Goal: Task Accomplishment & Management: Use online tool/utility

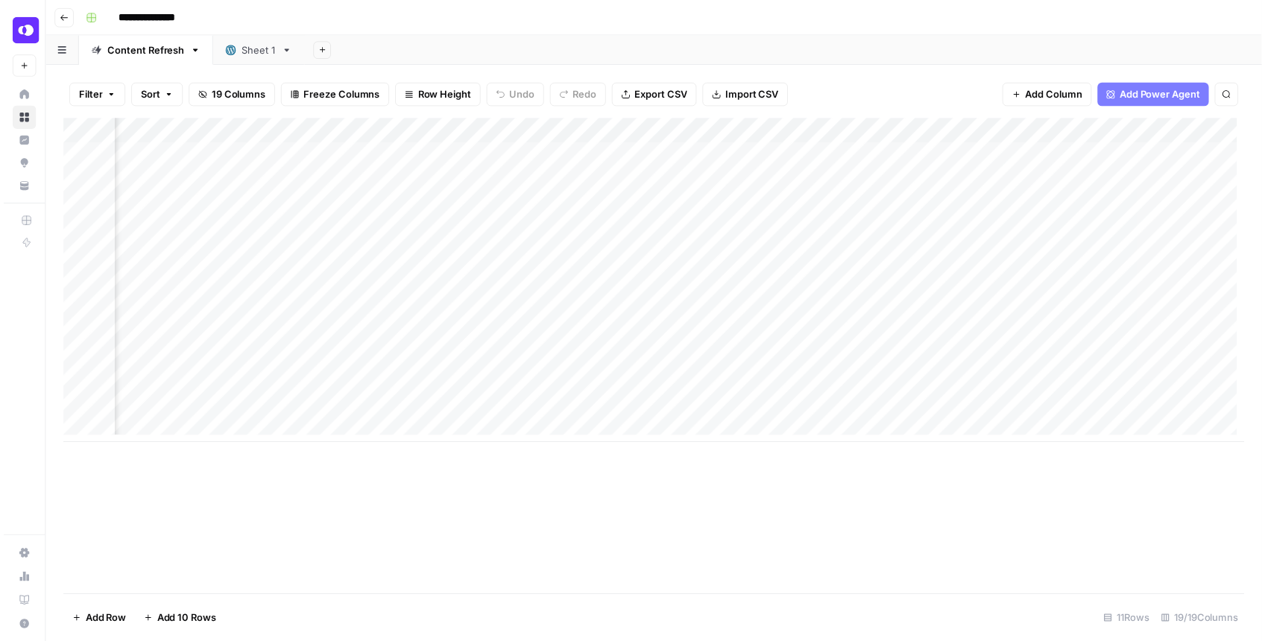
scroll to position [0, 1915]
click at [1001, 231] on div "Add Column" at bounding box center [657, 283] width 1194 height 328
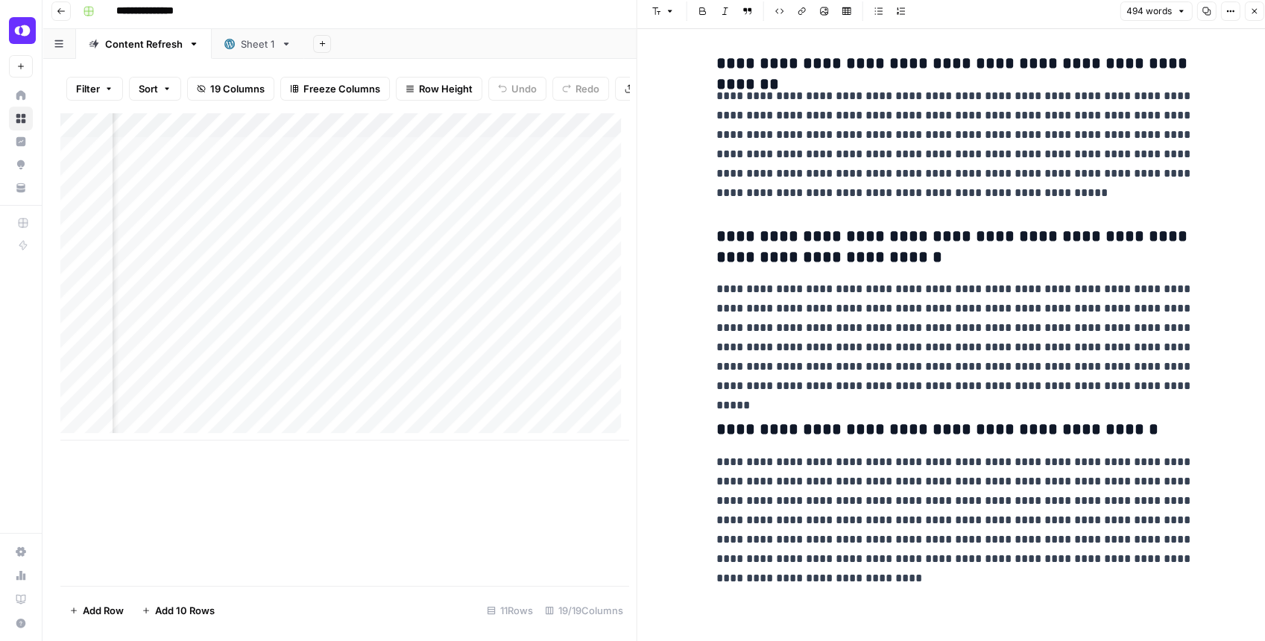
scroll to position [7, 0]
click at [1252, 13] on icon "button" at bounding box center [1254, 10] width 9 height 9
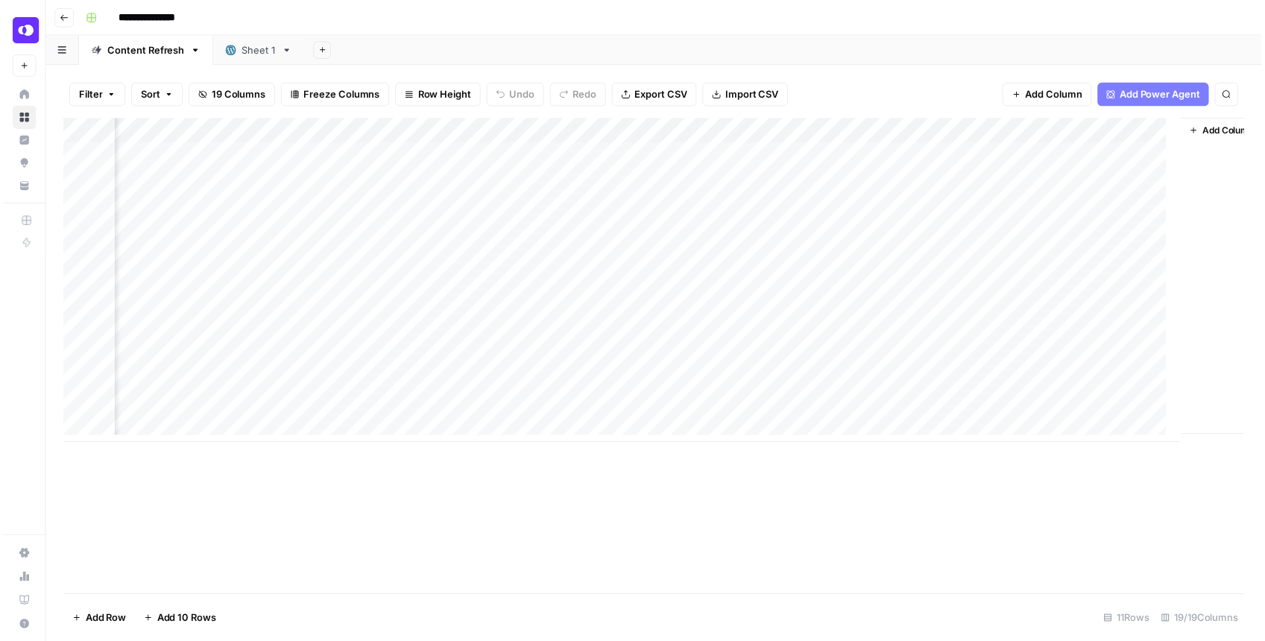
scroll to position [0, 1897]
click at [1018, 205] on div "Add Column" at bounding box center [657, 283] width 1194 height 328
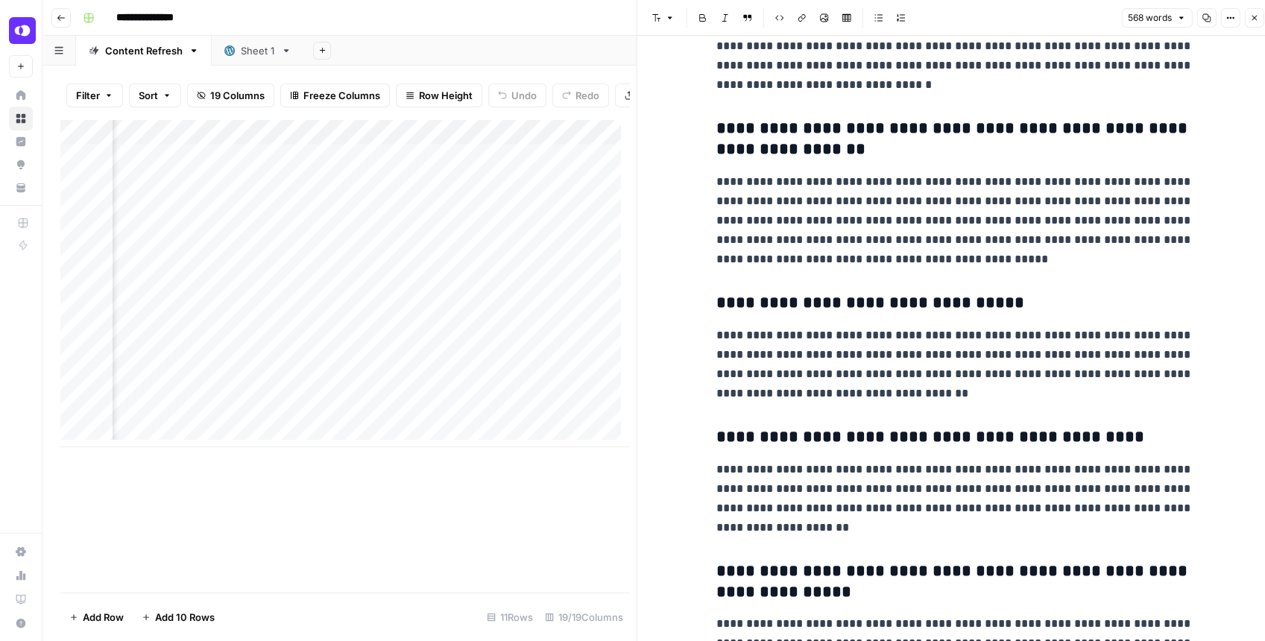
scroll to position [324, 0]
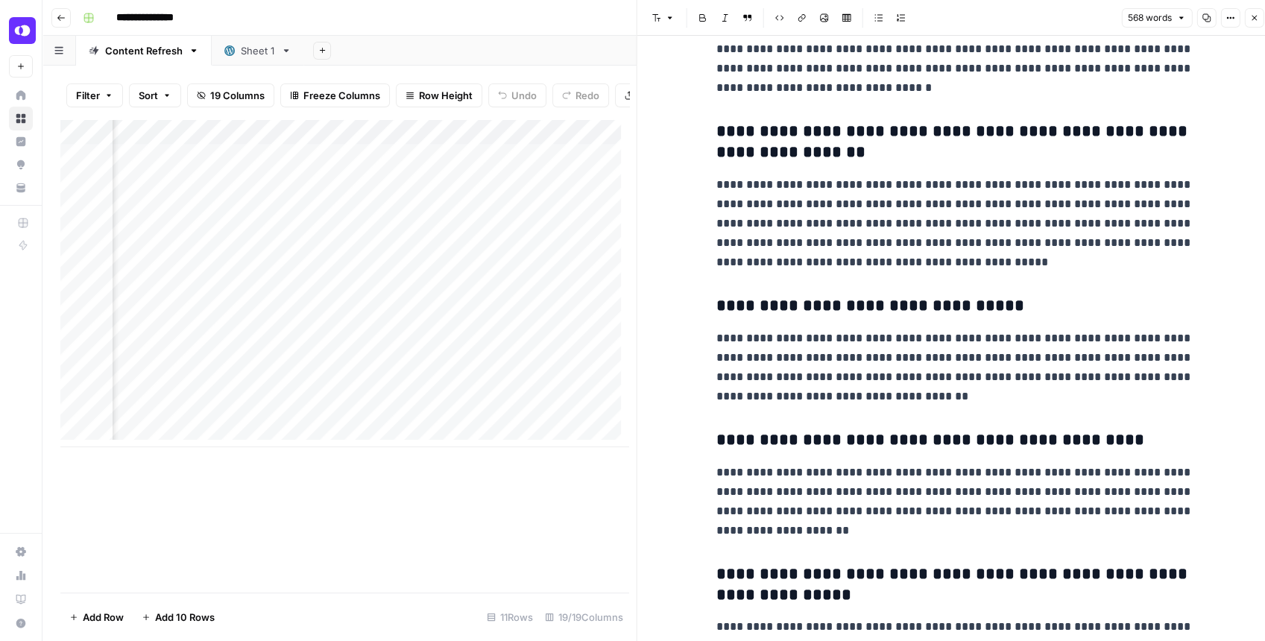
click at [1250, 16] on icon "button" at bounding box center [1254, 17] width 9 height 9
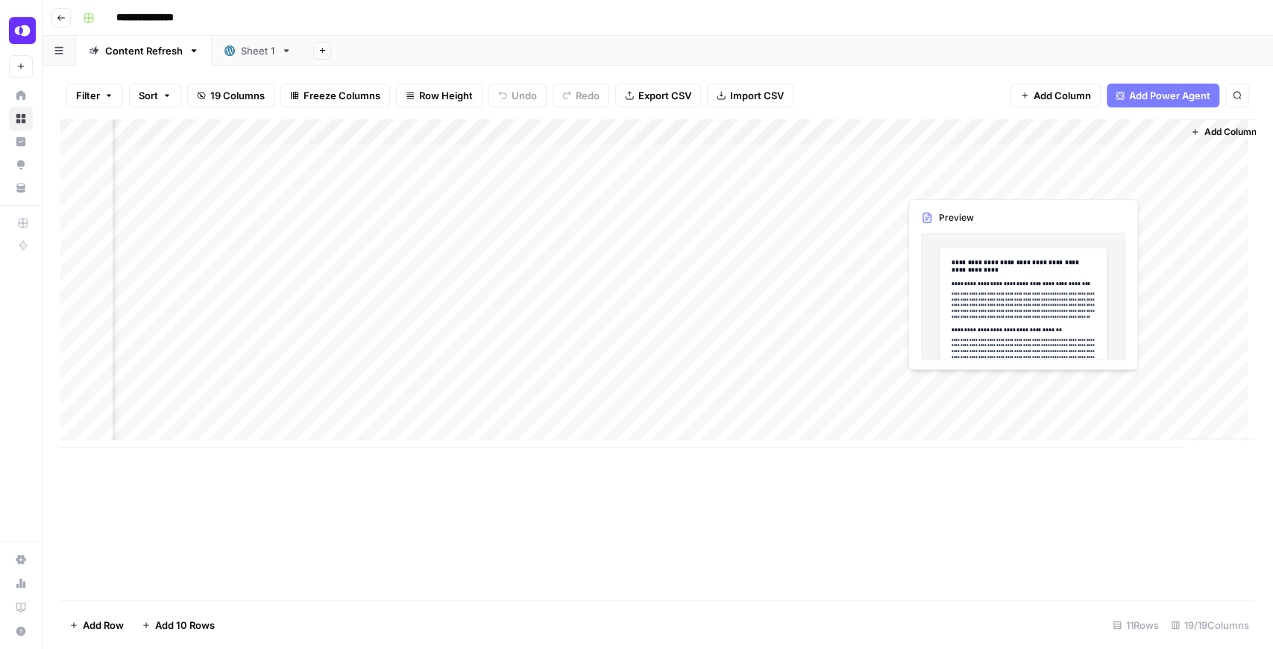
click at [1018, 185] on div "Add Column" at bounding box center [657, 283] width 1194 height 328
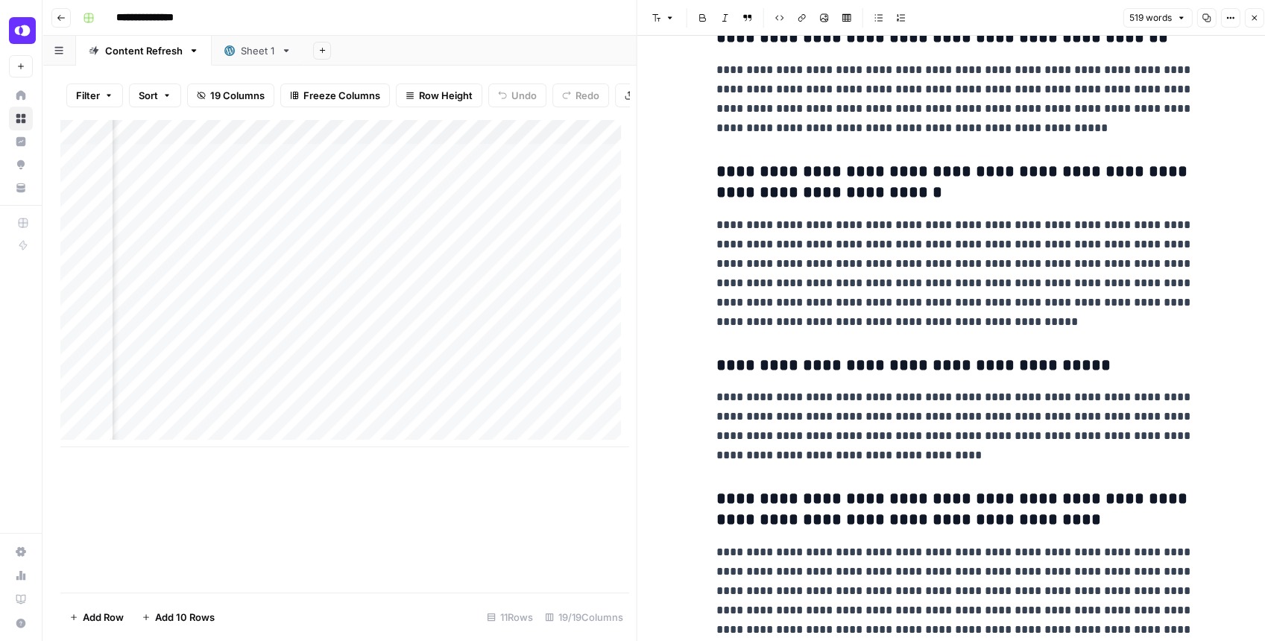
scroll to position [555, 0]
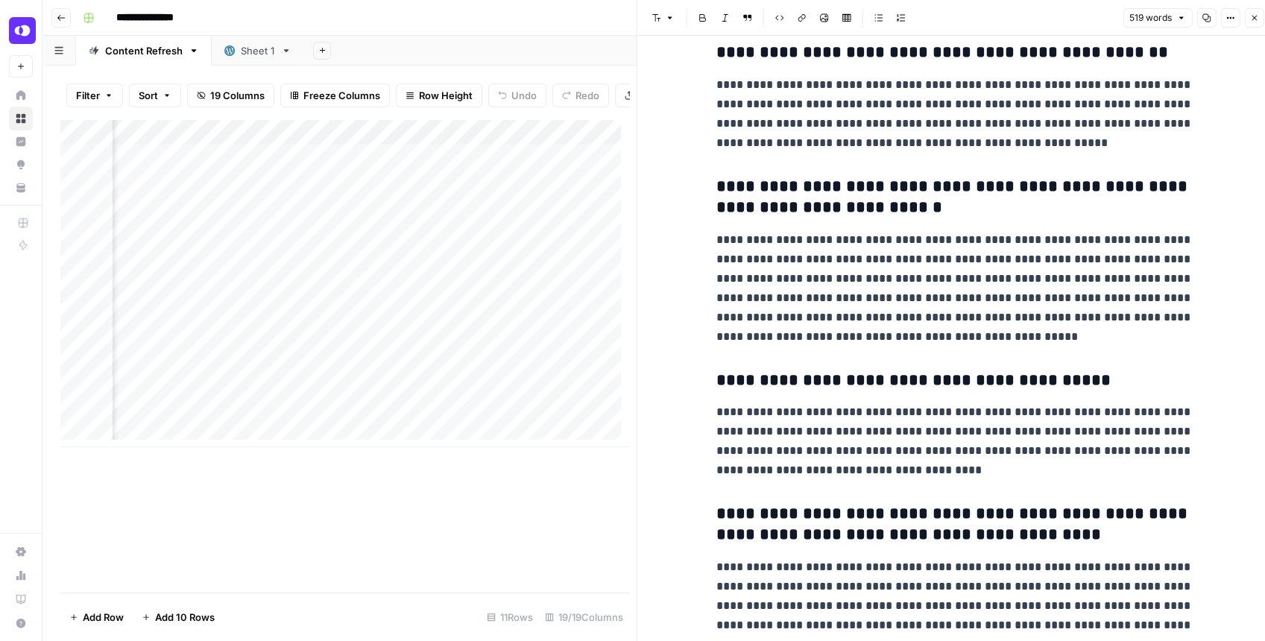
click at [1257, 18] on icon "button" at bounding box center [1254, 17] width 9 height 9
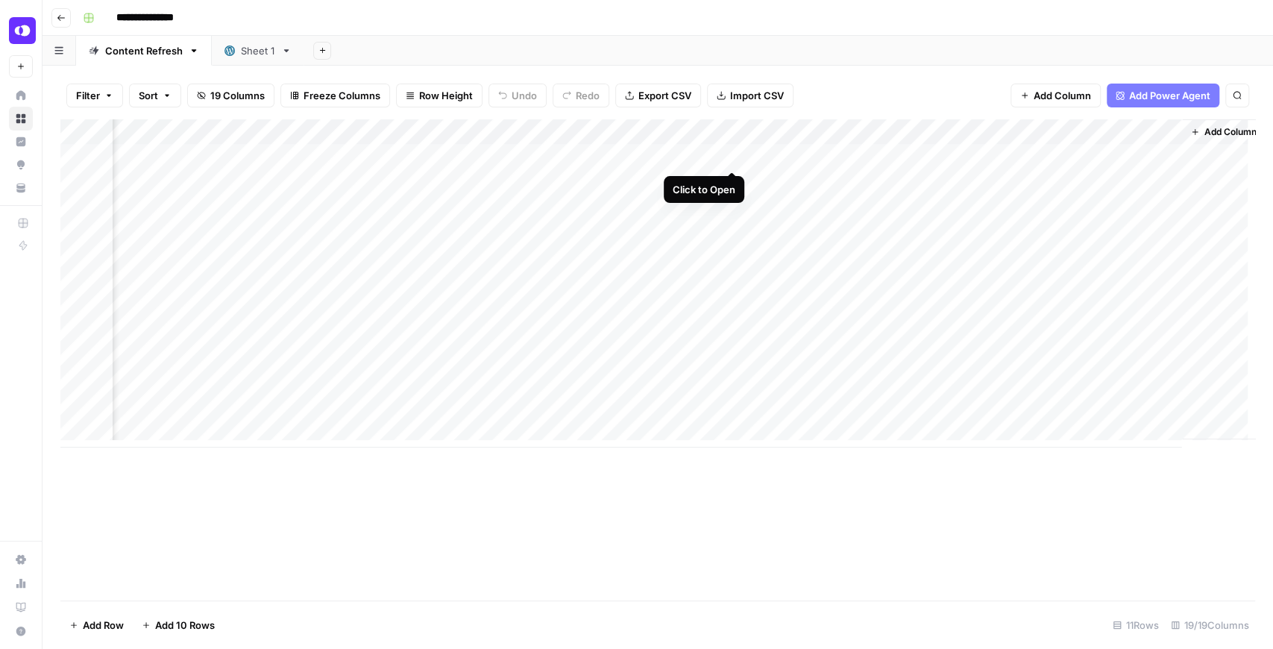
click at [728, 158] on div "Add Column" at bounding box center [657, 283] width 1194 height 328
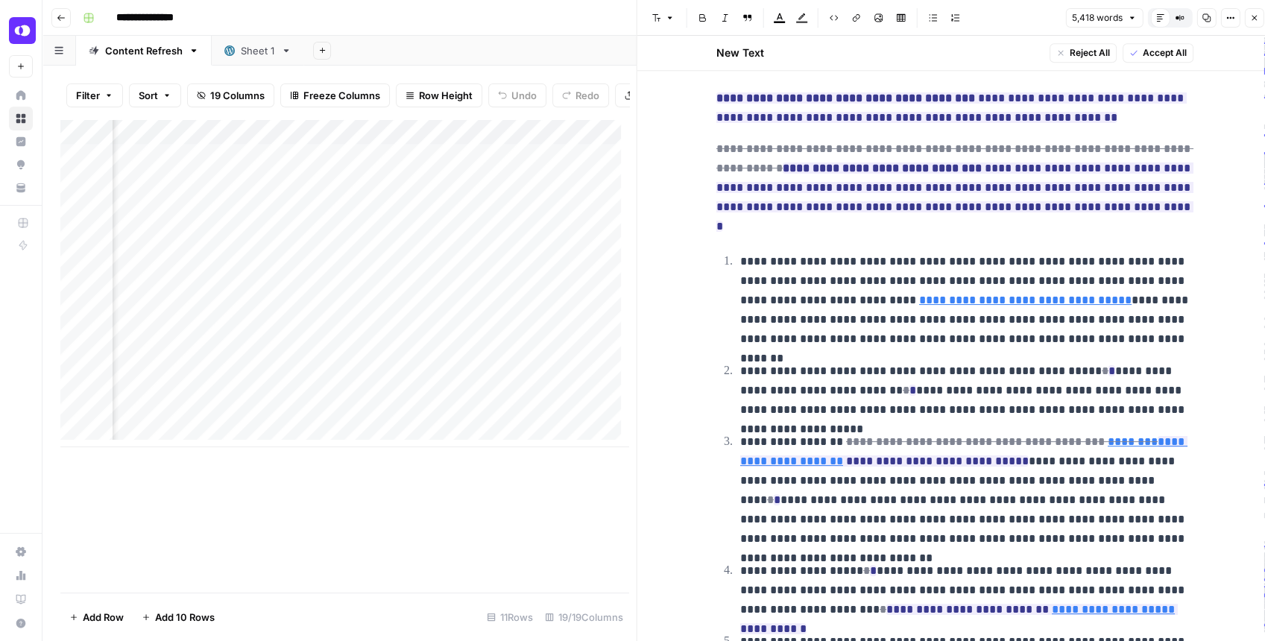
scroll to position [19632, 0]
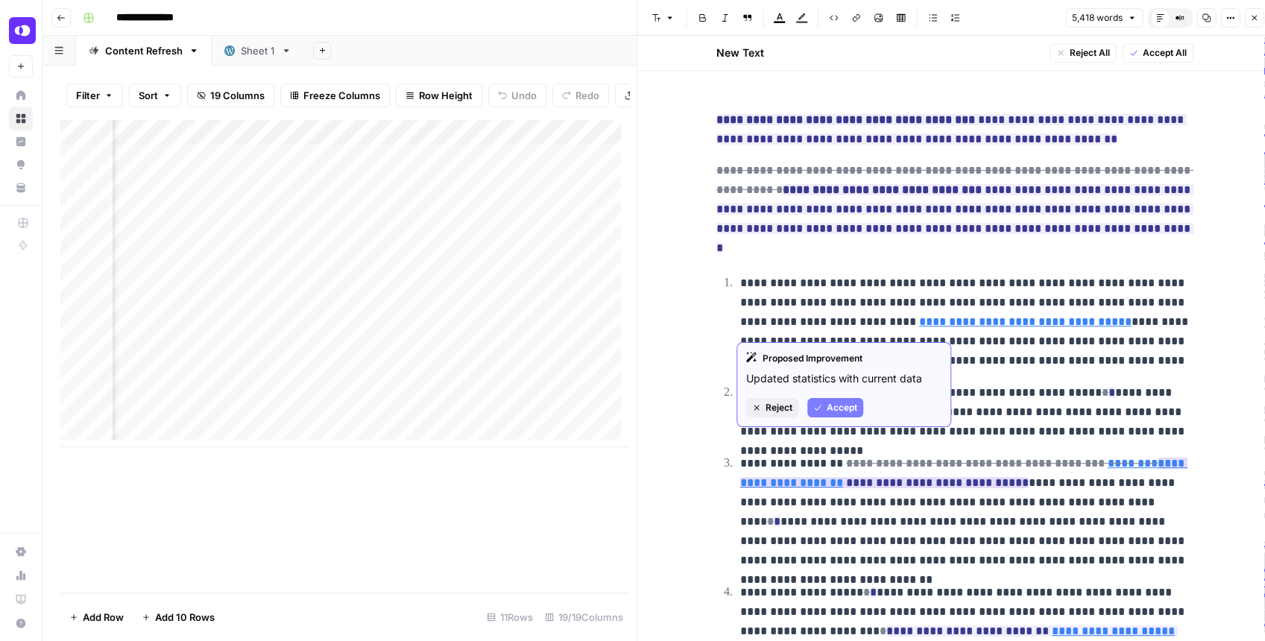
click at [789, 458] on link "**********" at bounding box center [963, 473] width 447 height 31
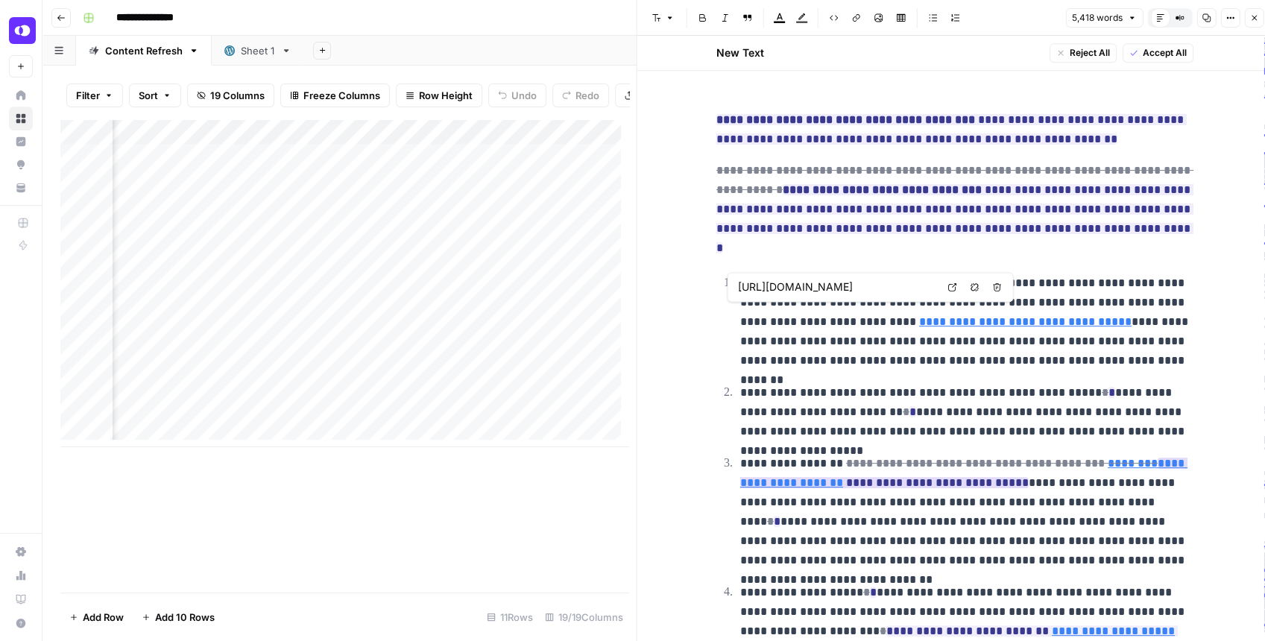
click at [789, 458] on link "**********" at bounding box center [963, 473] width 447 height 31
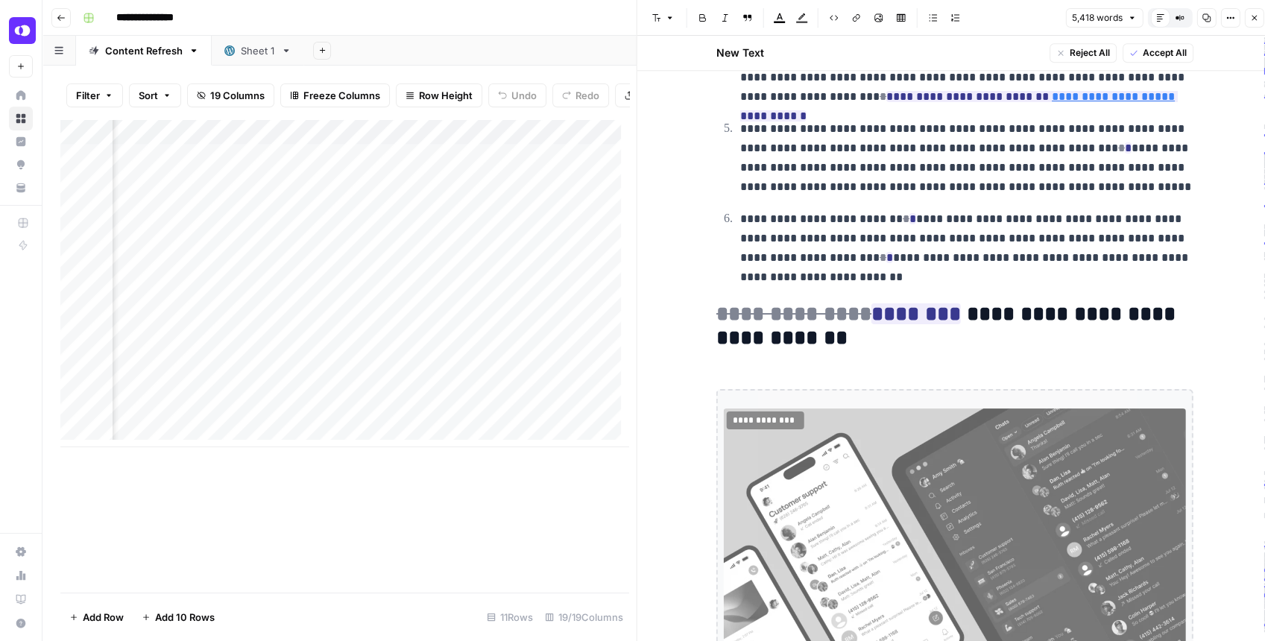
scroll to position [20163, 0]
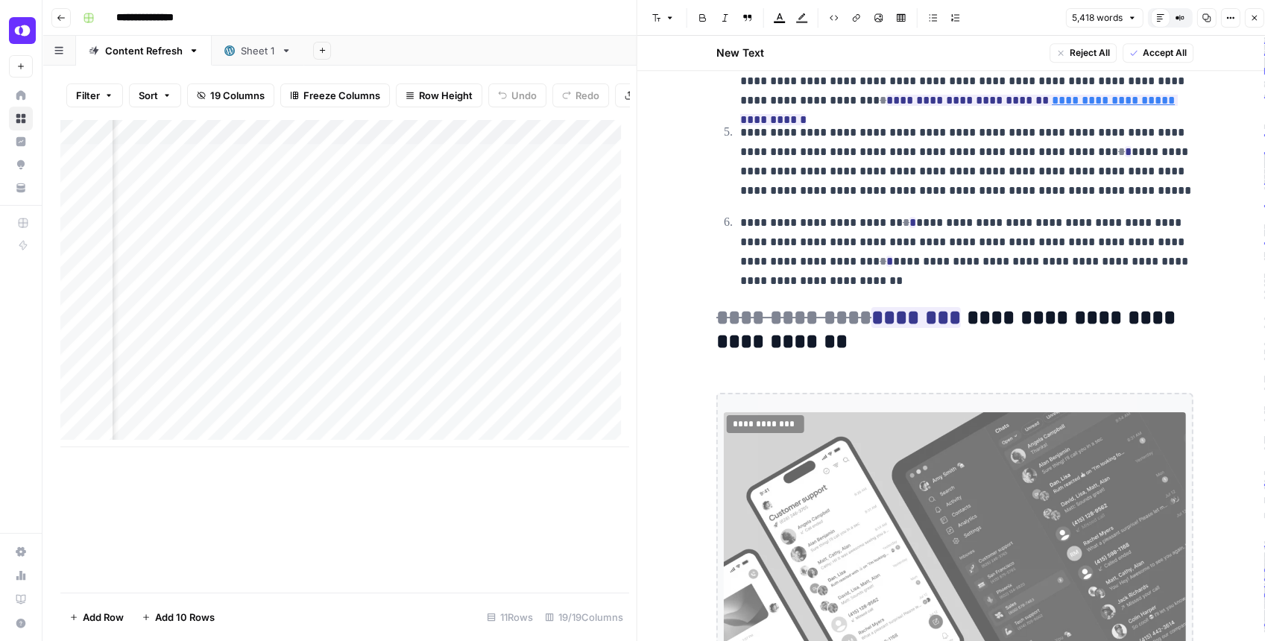
click at [1252, 19] on icon "button" at bounding box center [1254, 17] width 9 height 9
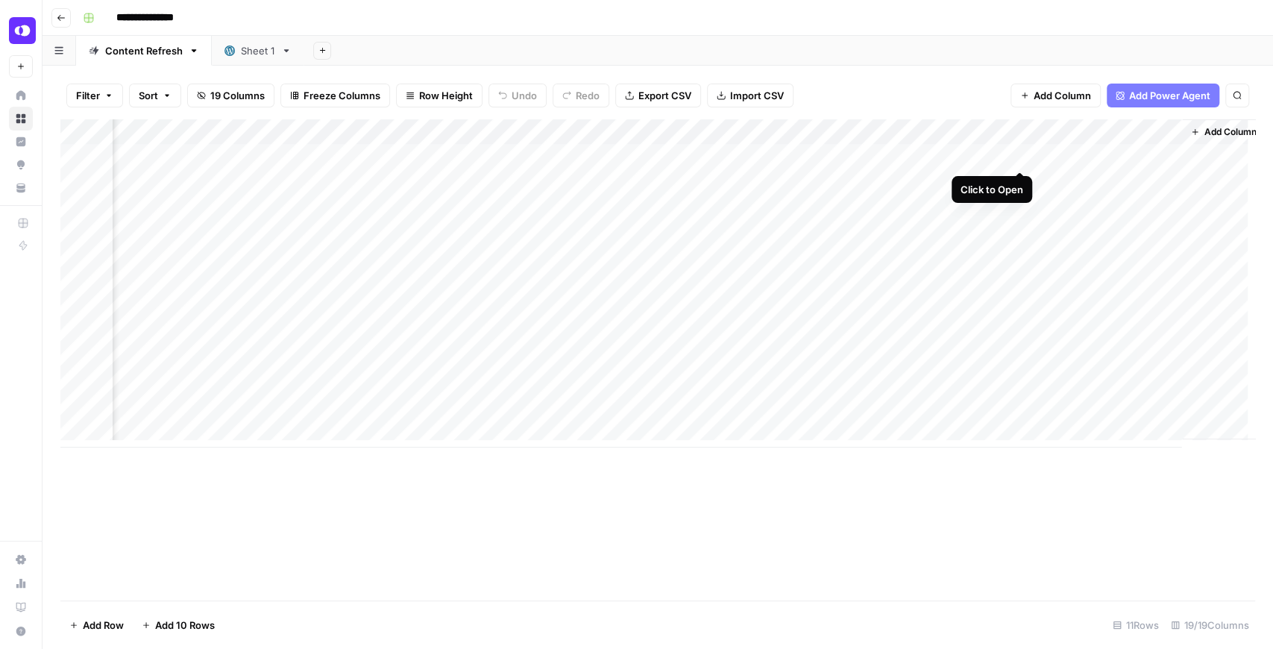
click at [1021, 156] on div "Add Column" at bounding box center [657, 283] width 1194 height 328
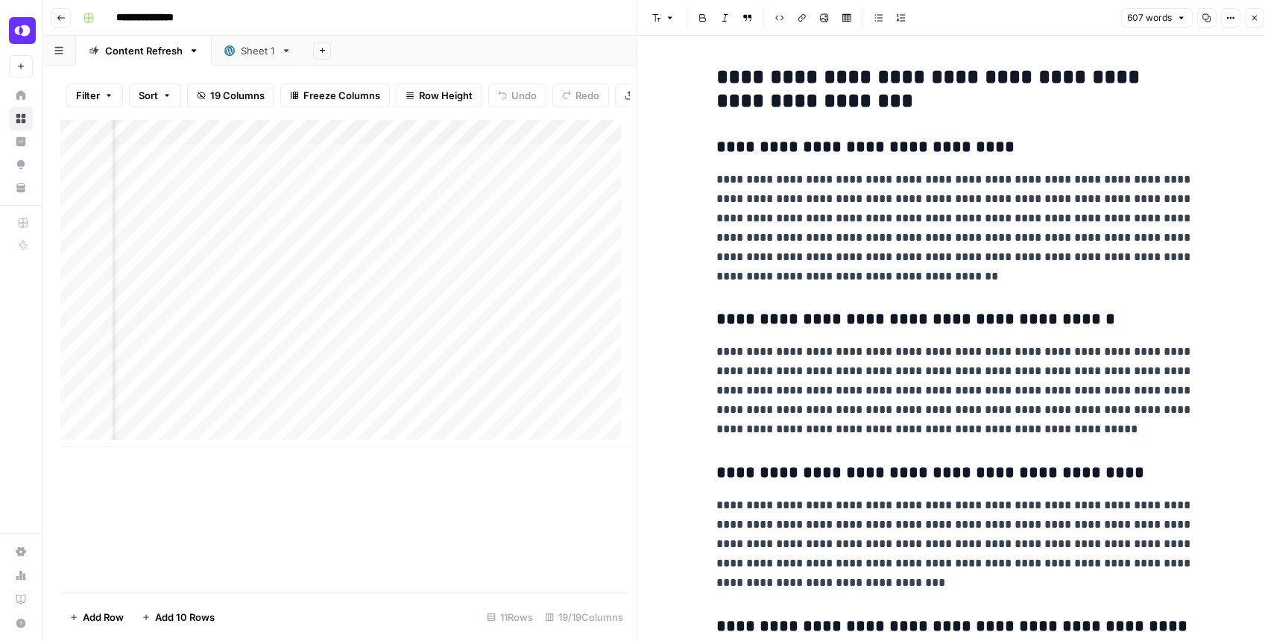
click at [1252, 19] on icon "button" at bounding box center [1254, 17] width 9 height 9
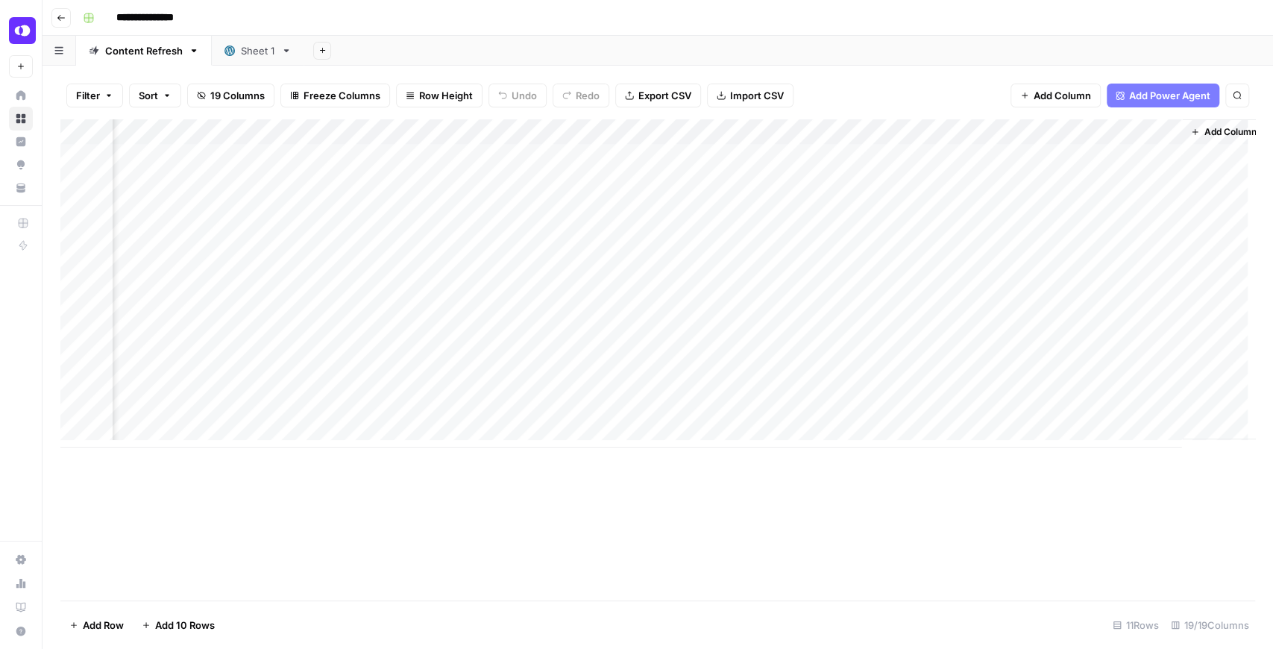
click at [1017, 181] on div "Add Column" at bounding box center [657, 283] width 1194 height 328
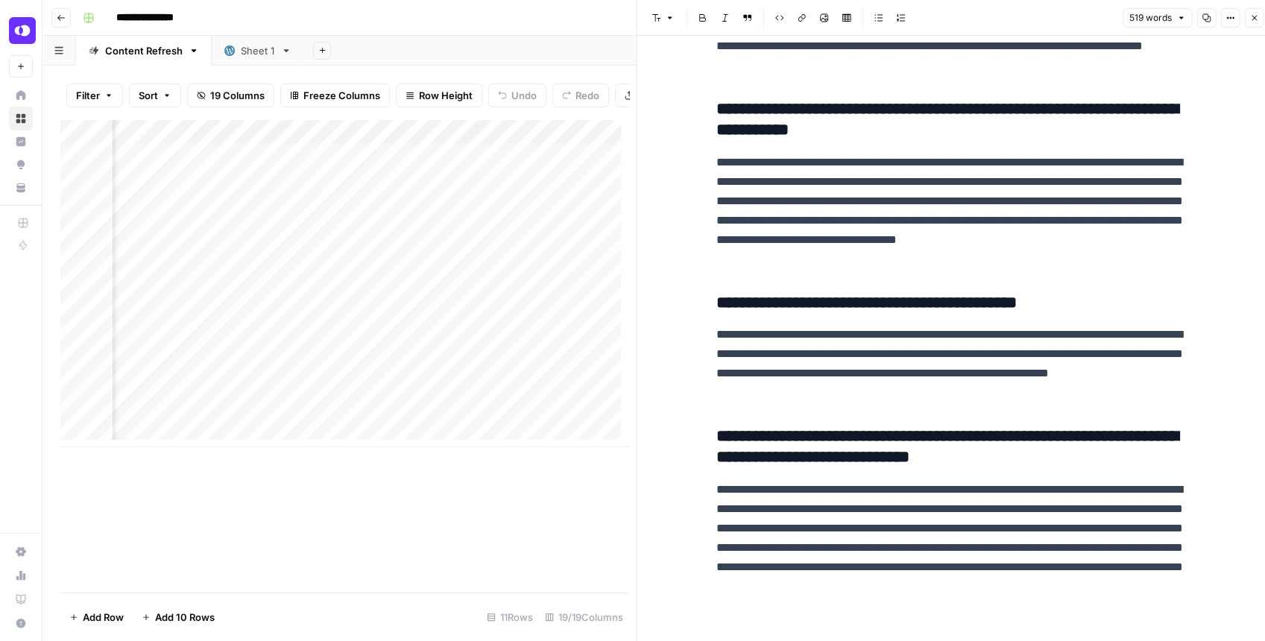
scroll to position [654, 0]
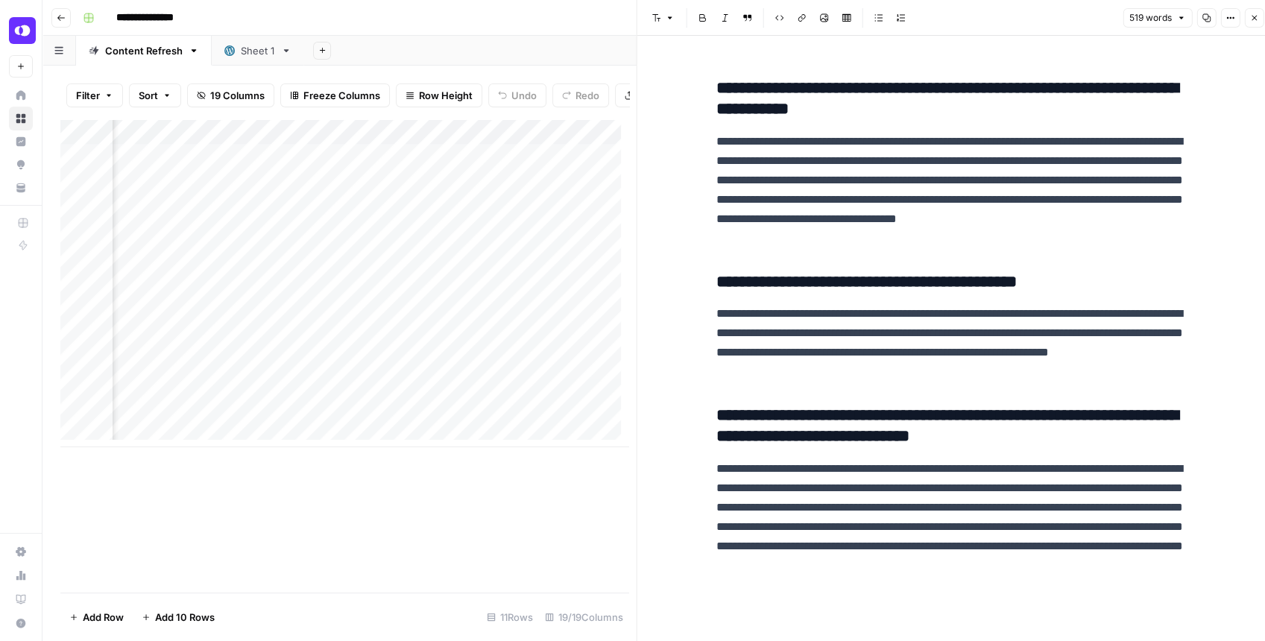
click at [936, 281] on h3 "**********" at bounding box center [954, 282] width 477 height 21
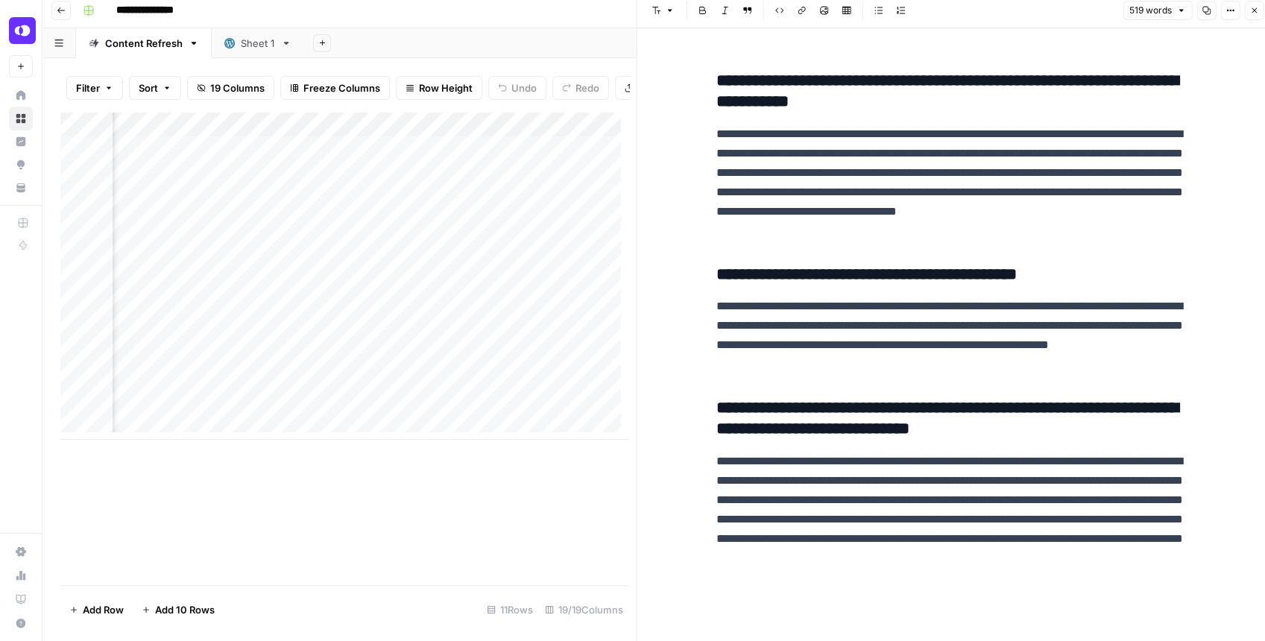
drag, startPoint x: 1252, startPoint y: 9, endPoint x: 1245, endPoint y: 13, distance: 8.7
click at [1252, 9] on icon "button" at bounding box center [1254, 10] width 5 height 5
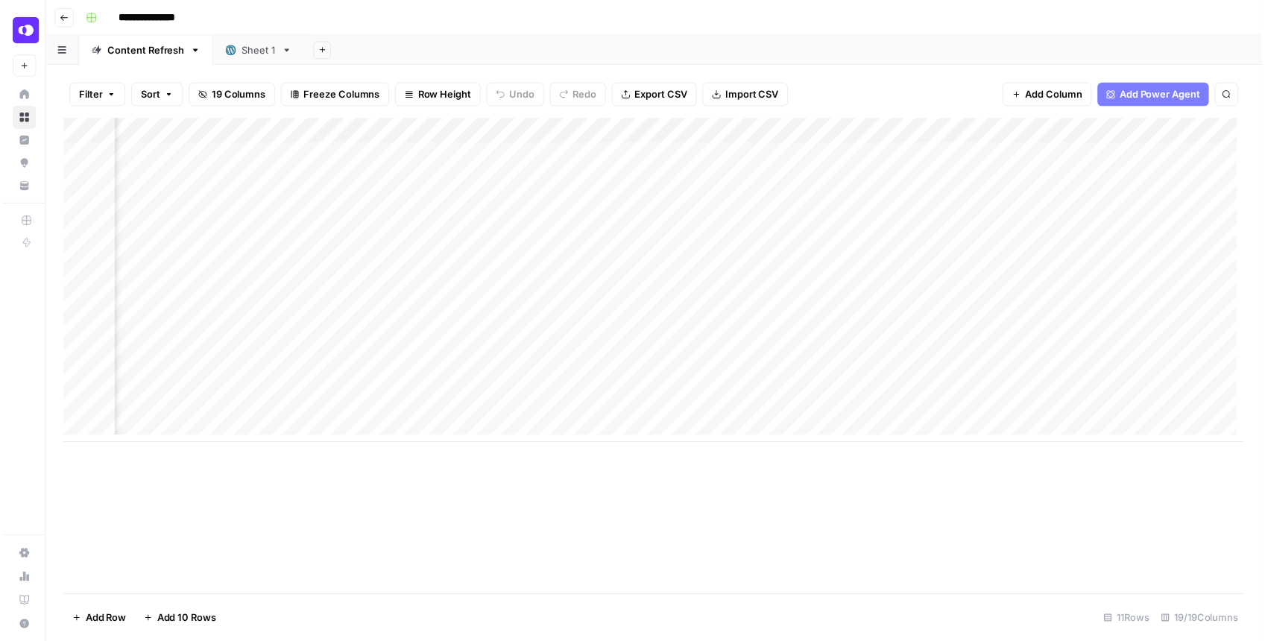
scroll to position [0, 1915]
click at [997, 182] on div "Add Column" at bounding box center [657, 283] width 1194 height 328
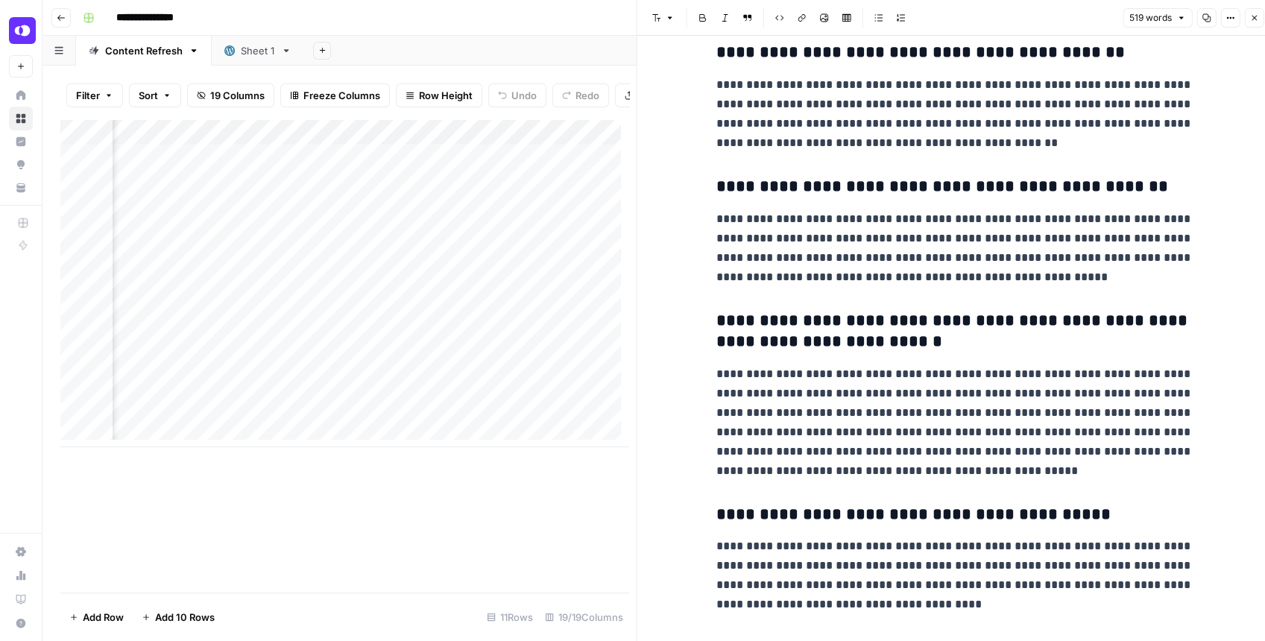
scroll to position [447, 0]
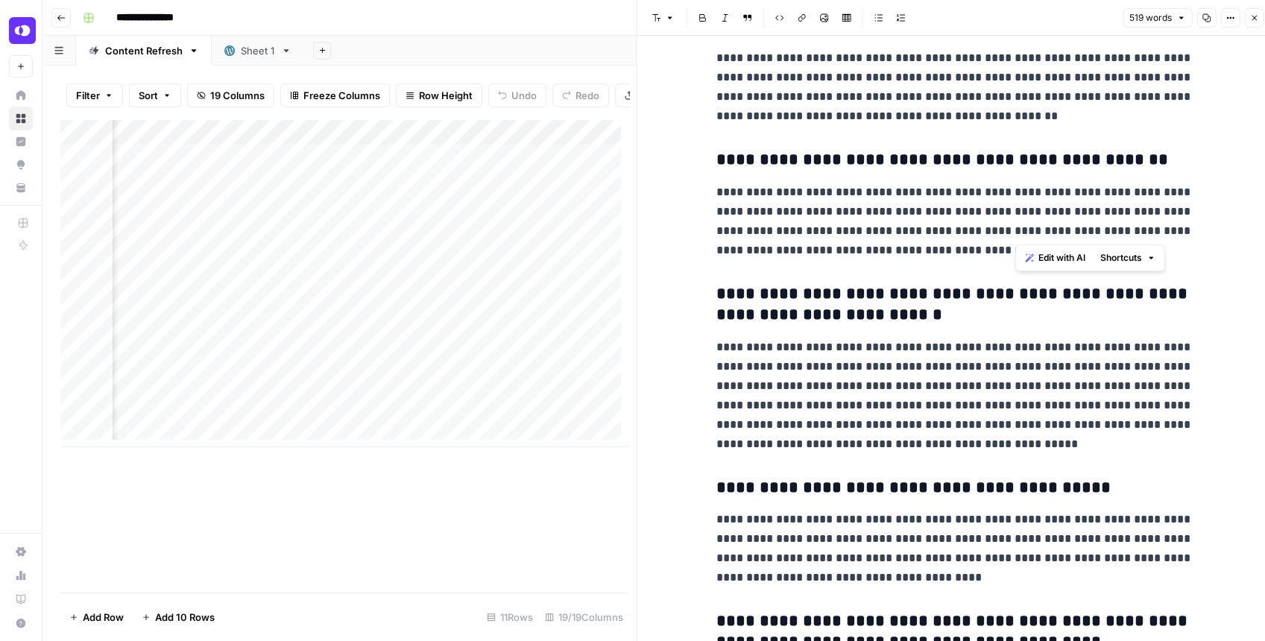
drag, startPoint x: 1015, startPoint y: 230, endPoint x: 1030, endPoint y: 231, distance: 15.0
click at [1030, 231] on p "**********" at bounding box center [954, 222] width 477 height 78
drag, startPoint x: 1033, startPoint y: 231, endPoint x: 1017, endPoint y: 233, distance: 16.5
click at [1017, 233] on p "**********" at bounding box center [954, 222] width 477 height 78
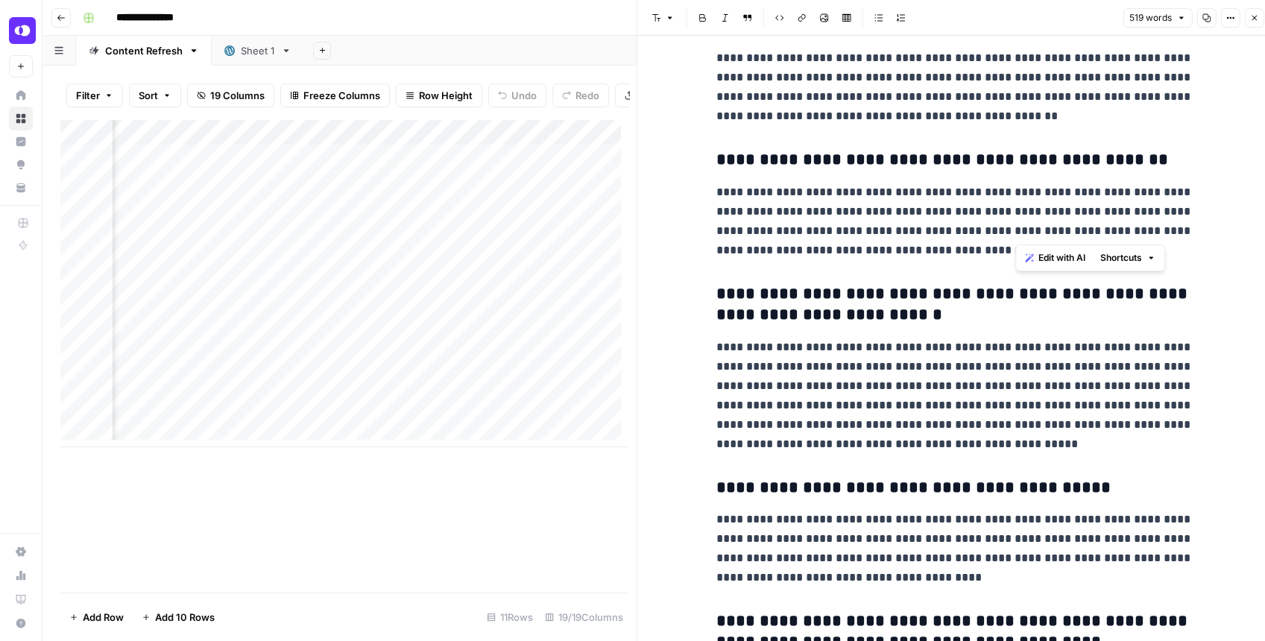
drag, startPoint x: 1017, startPoint y: 233, endPoint x: 1035, endPoint y: 233, distance: 17.9
click at [1035, 233] on p "**********" at bounding box center [954, 222] width 477 height 78
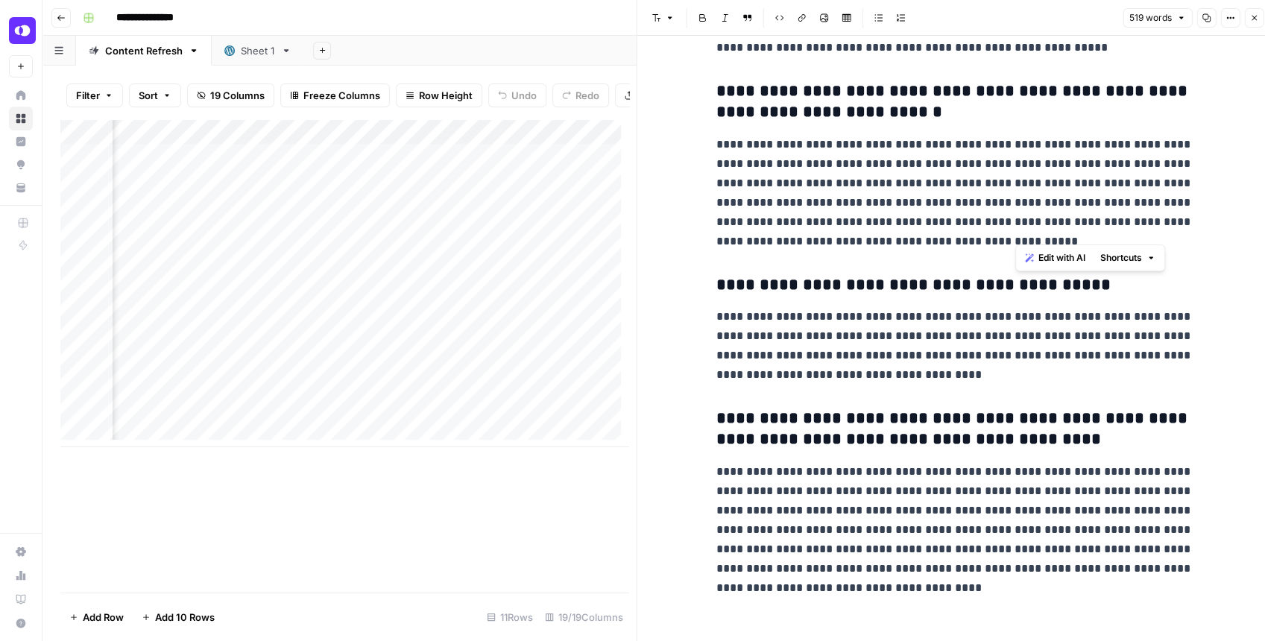
scroll to position [654, 0]
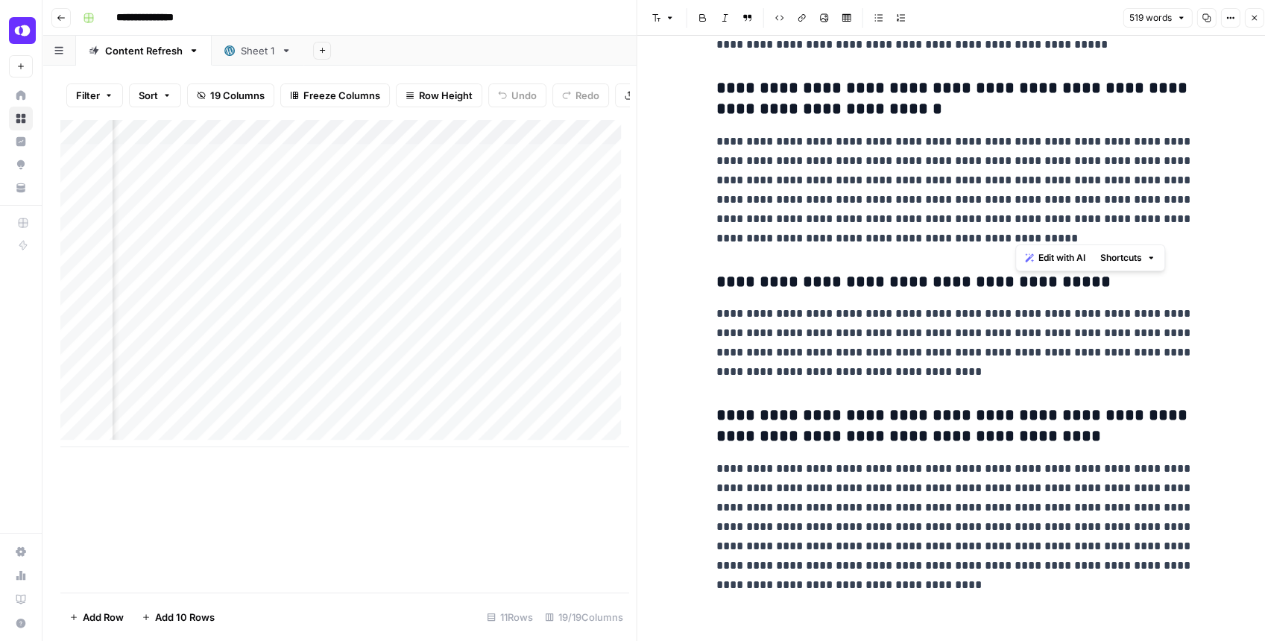
click at [1059, 152] on p "**********" at bounding box center [954, 190] width 477 height 116
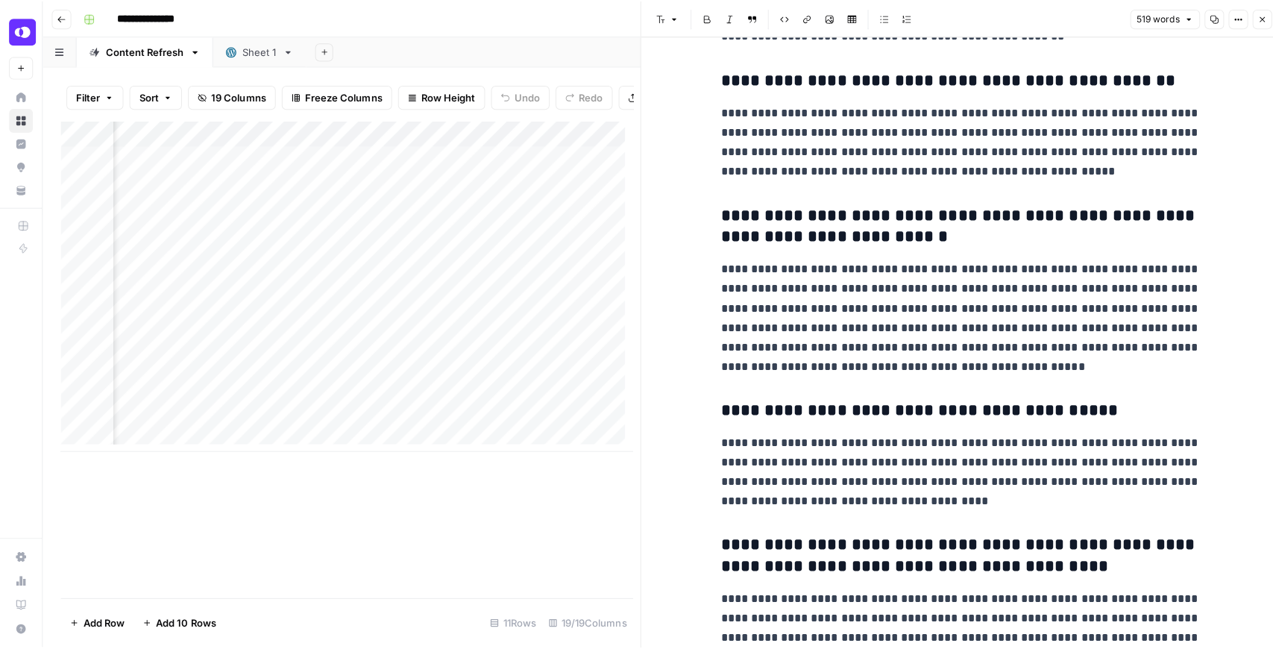
scroll to position [596, 0]
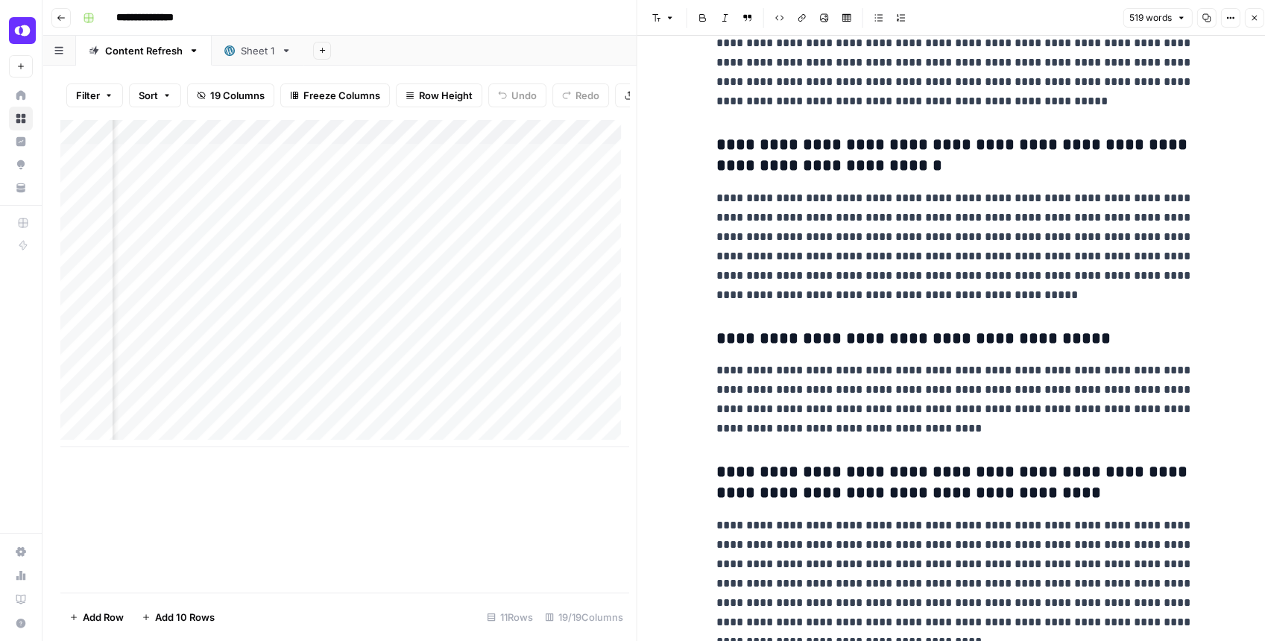
click at [1256, 25] on button "Close" at bounding box center [1253, 17] width 19 height 19
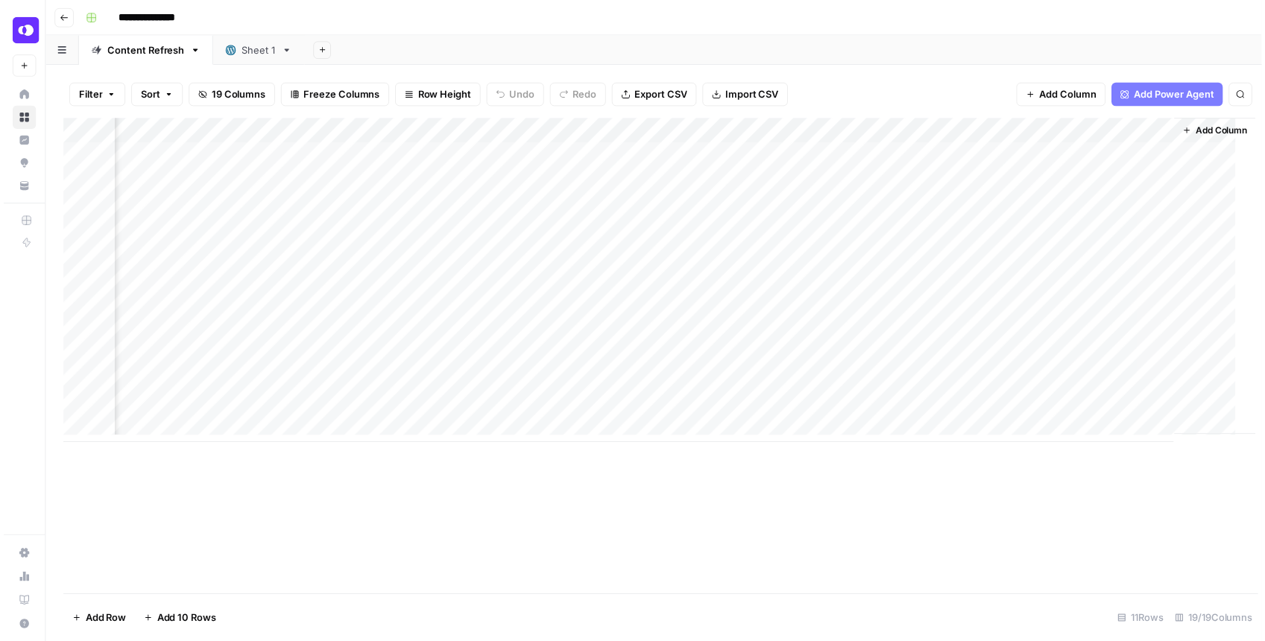
scroll to position [0, 1897]
click at [1022, 209] on div "Add Column" at bounding box center [657, 283] width 1194 height 328
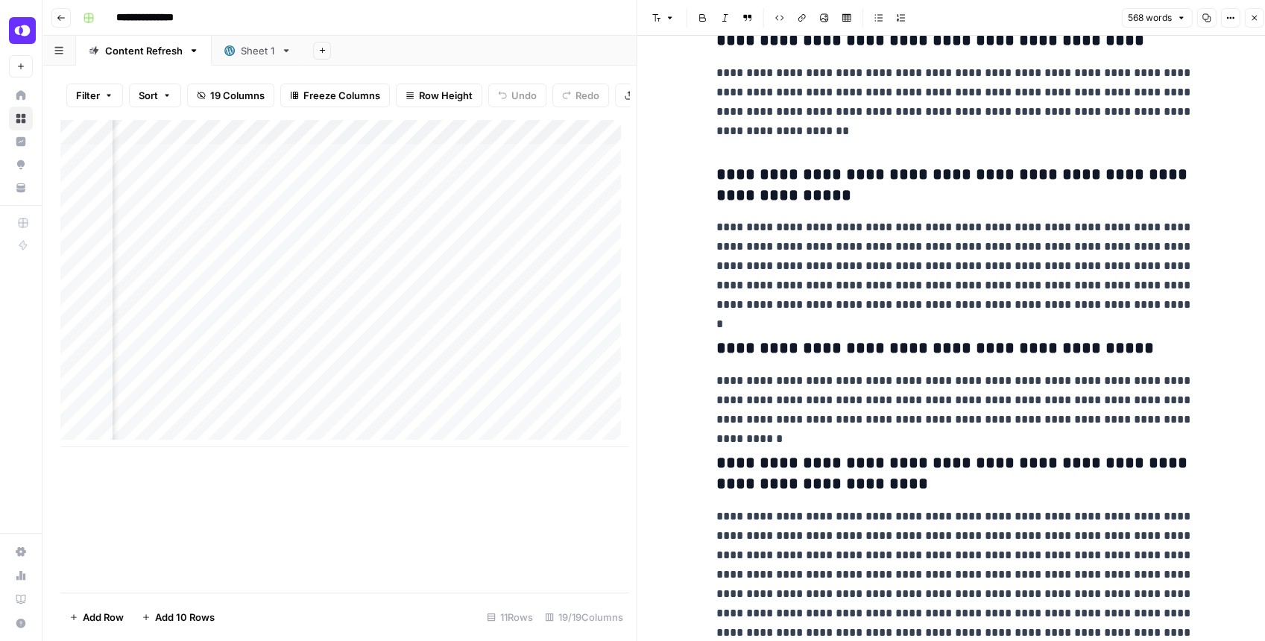
scroll to position [771, 0]
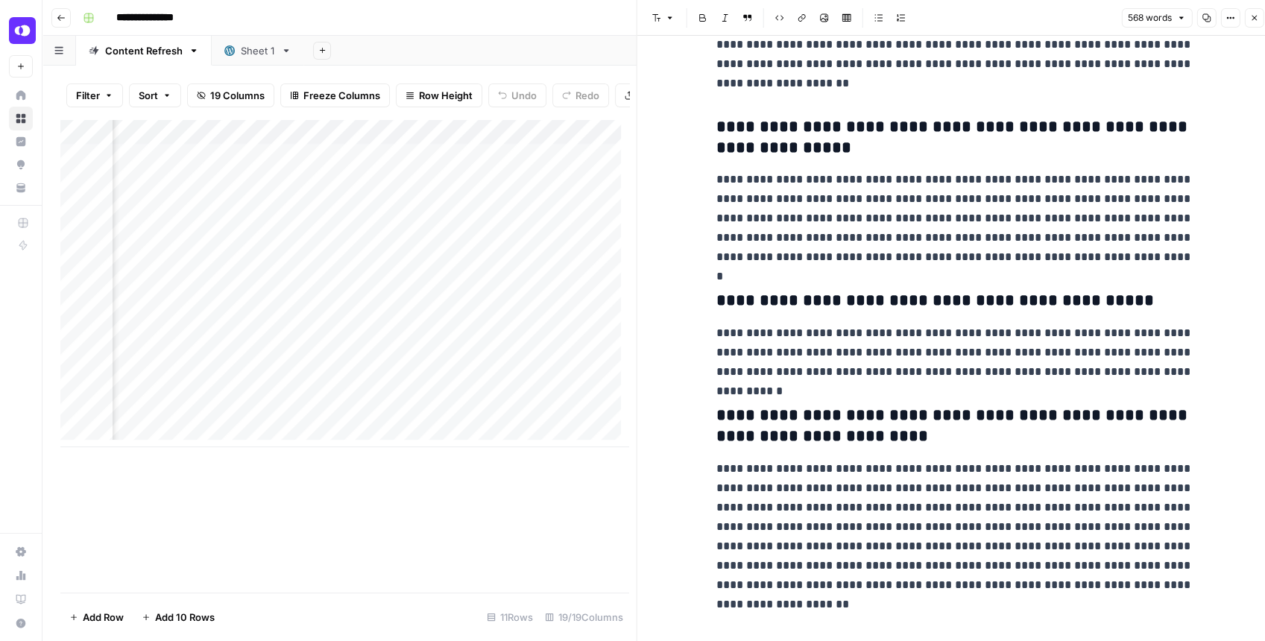
click at [1250, 24] on button "Close" at bounding box center [1253, 17] width 19 height 19
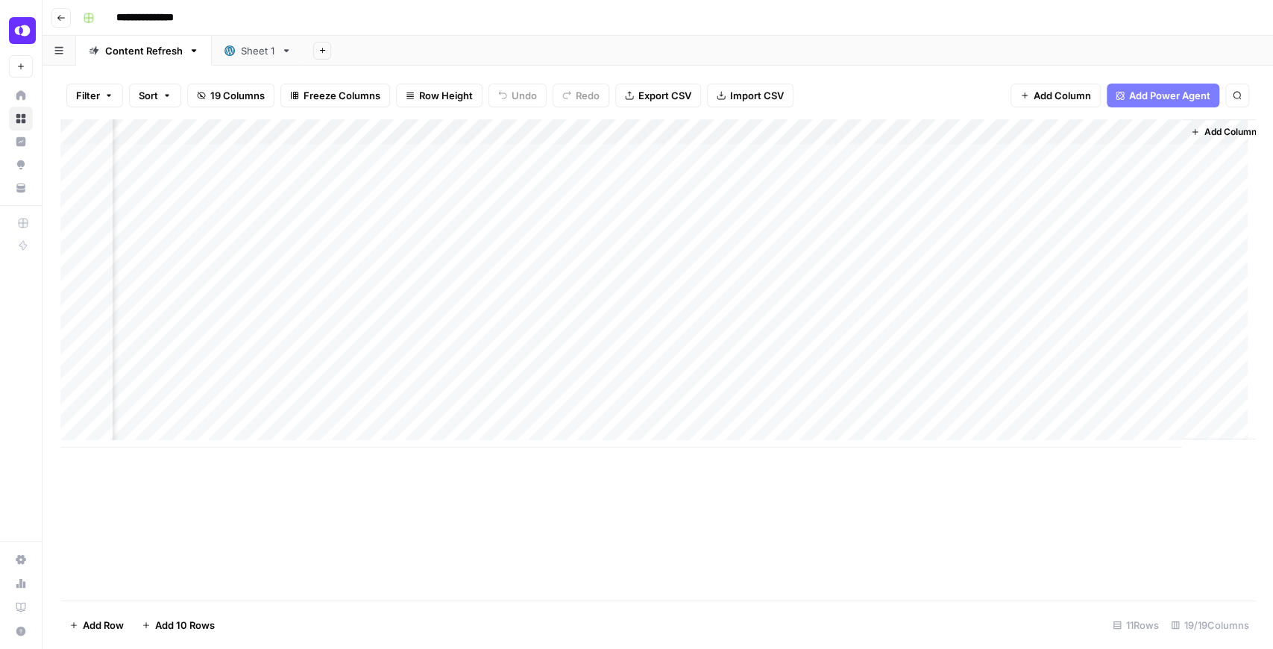
click at [1020, 233] on div "Add Column" at bounding box center [657, 283] width 1194 height 328
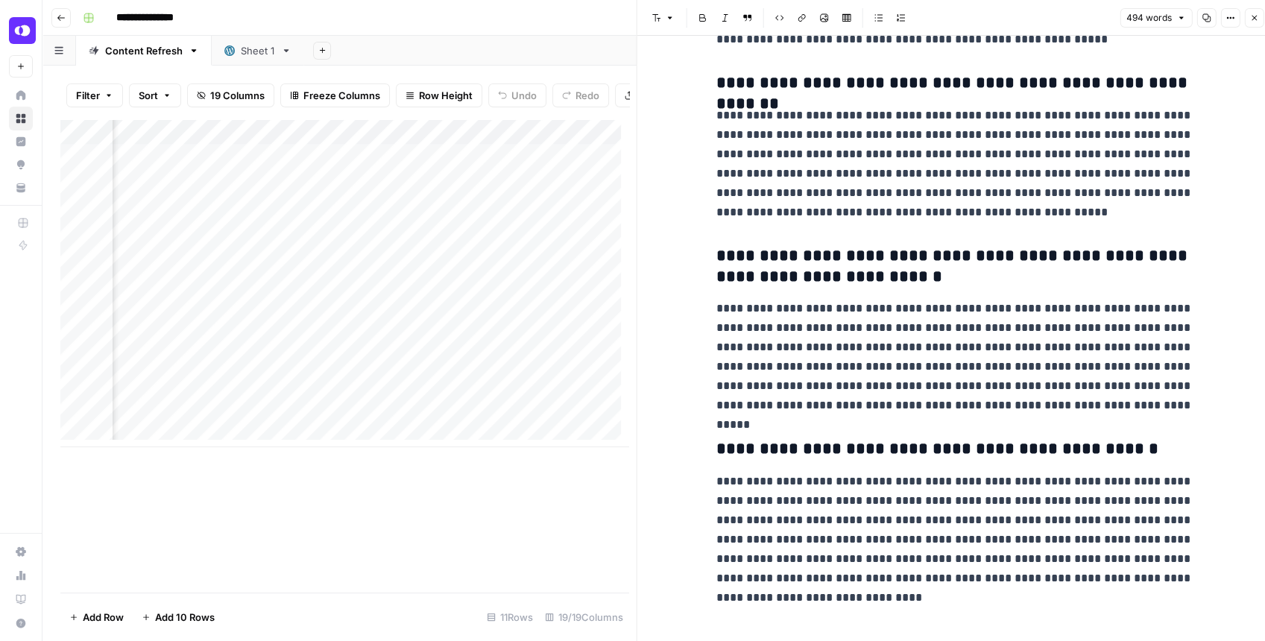
scroll to position [693, 0]
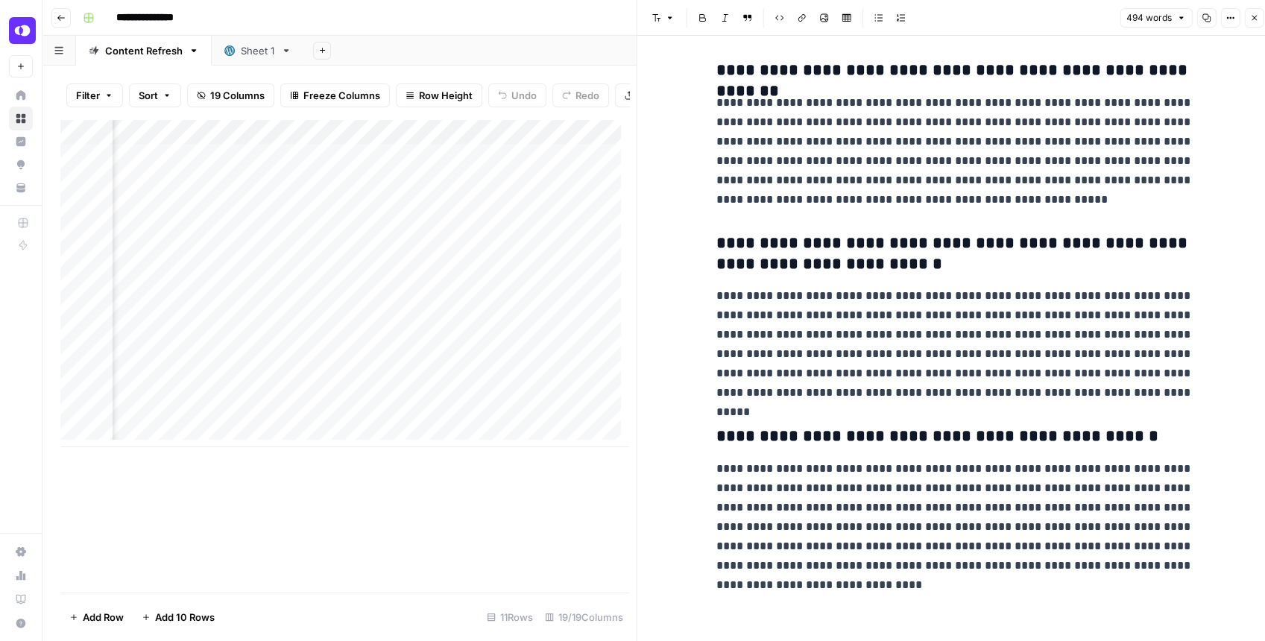
click at [1255, 16] on icon "button" at bounding box center [1254, 17] width 9 height 9
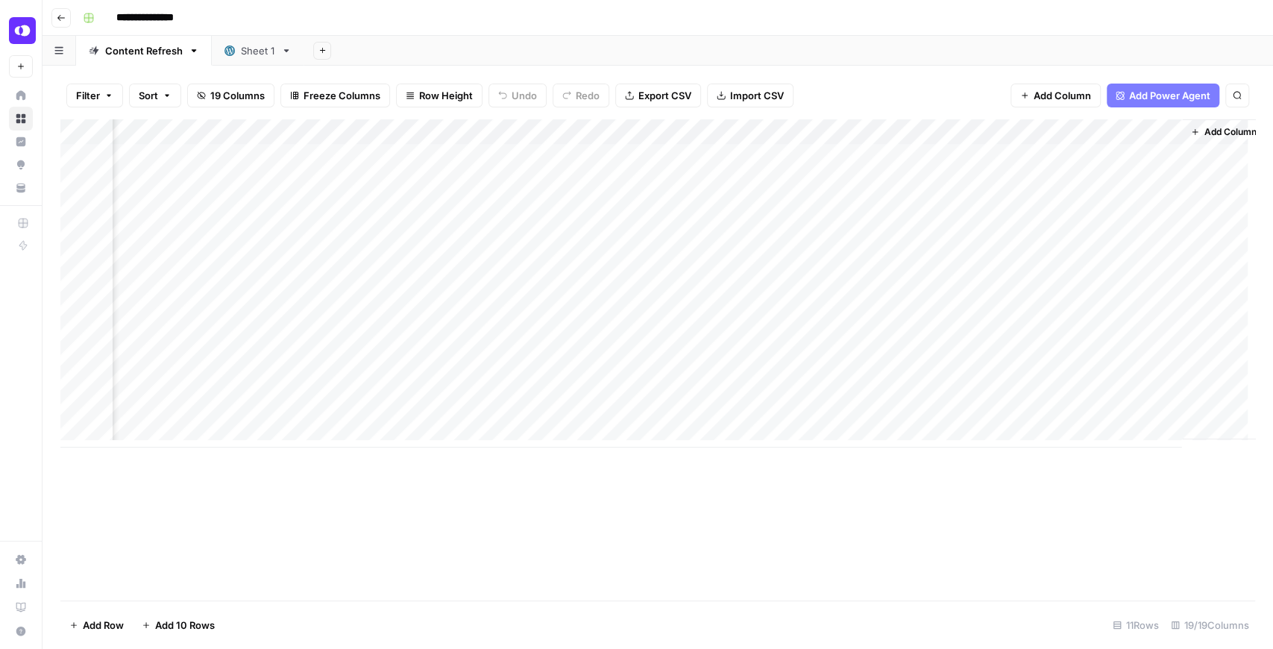
click at [1014, 256] on div "Add Column" at bounding box center [657, 283] width 1194 height 328
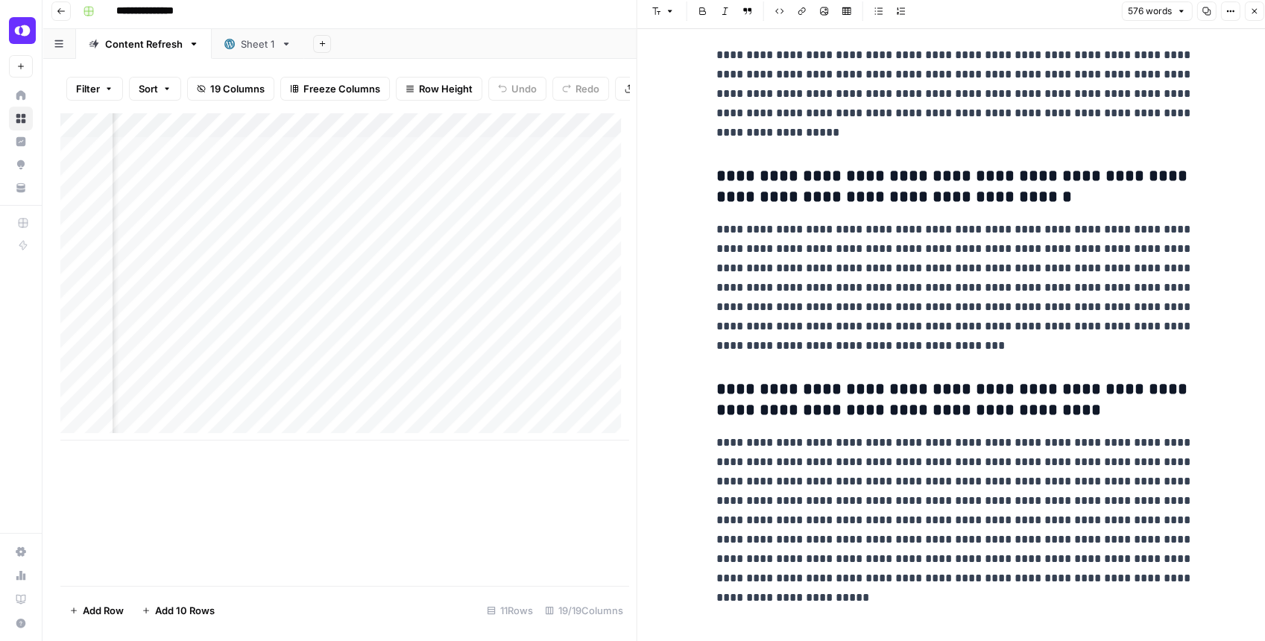
scroll to position [7, 0]
click at [1251, 12] on icon "button" at bounding box center [1254, 10] width 9 height 9
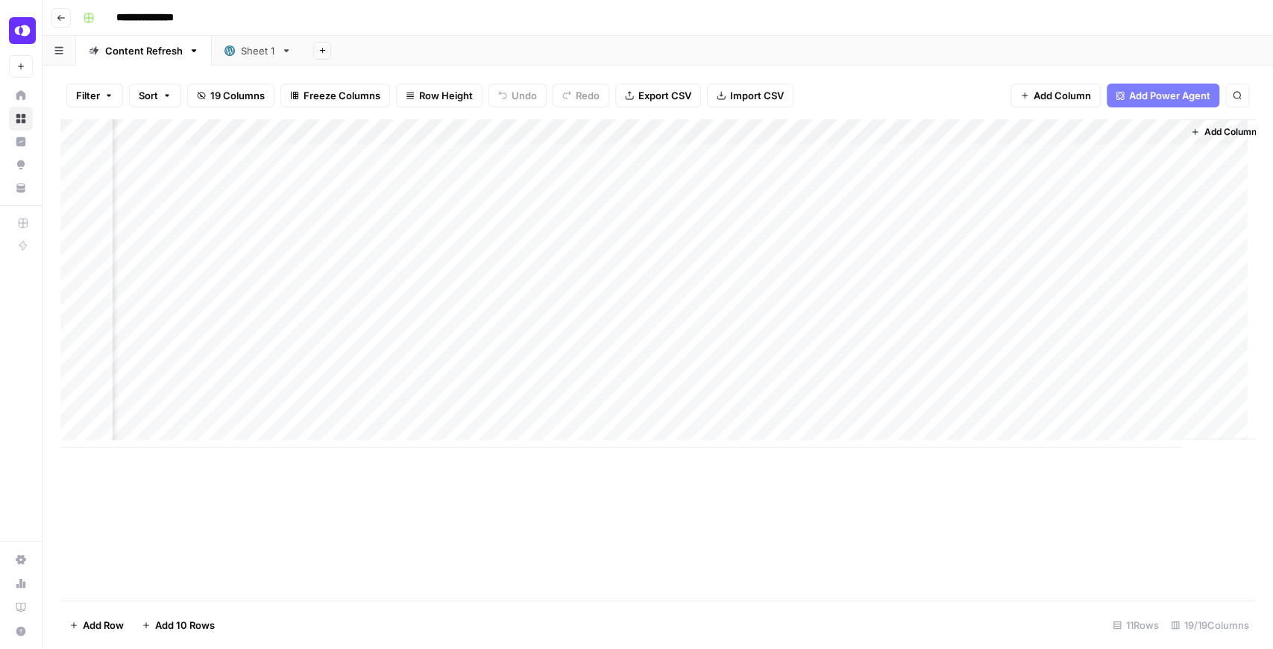
click at [1025, 283] on div "Add Column" at bounding box center [657, 283] width 1194 height 328
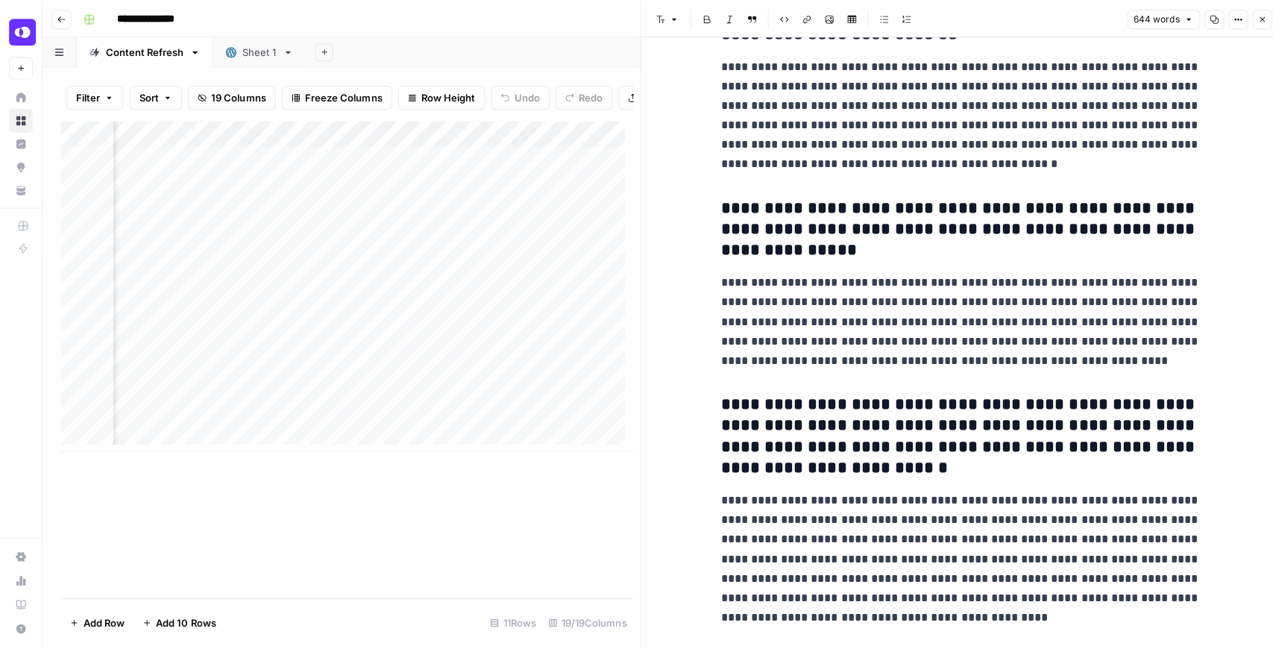
scroll to position [1050, 0]
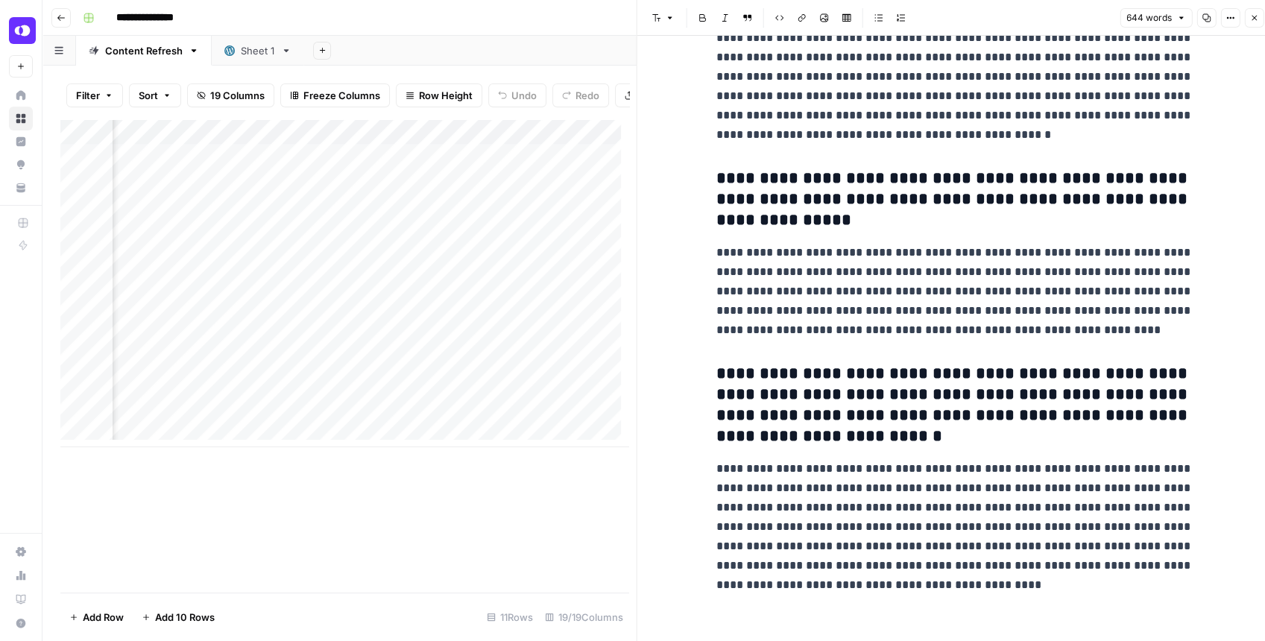
click at [1259, 15] on button "Close" at bounding box center [1253, 17] width 19 height 19
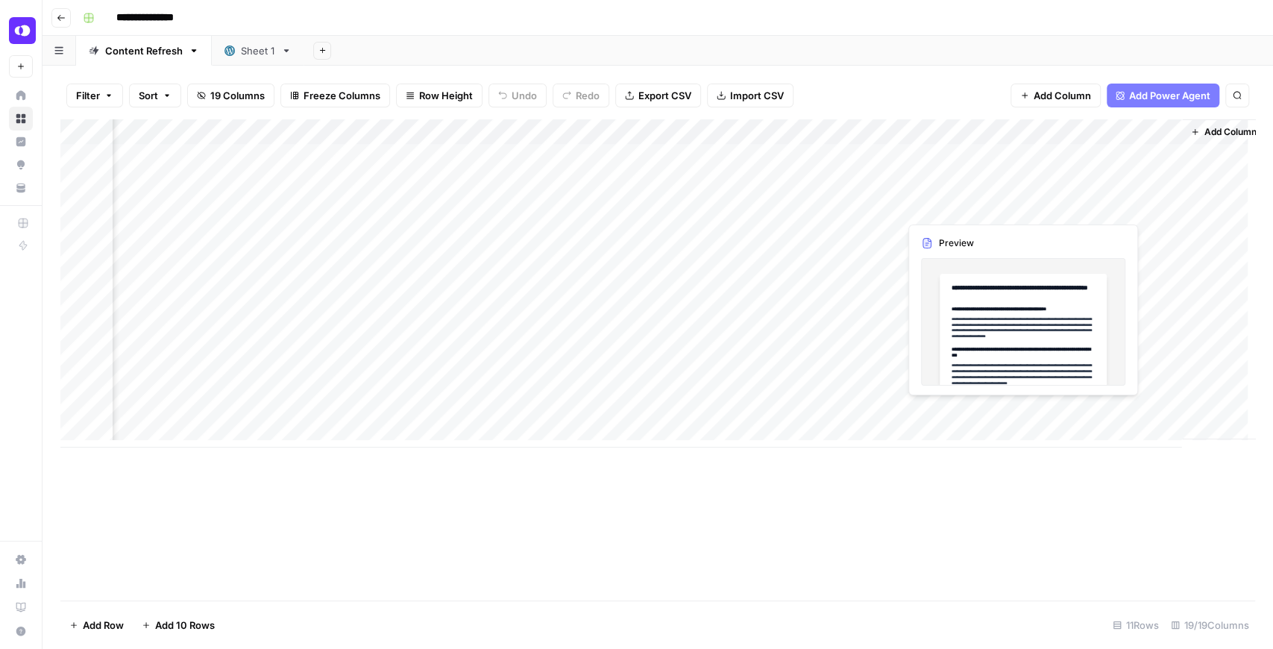
click at [1012, 207] on div "Add Column" at bounding box center [657, 283] width 1194 height 328
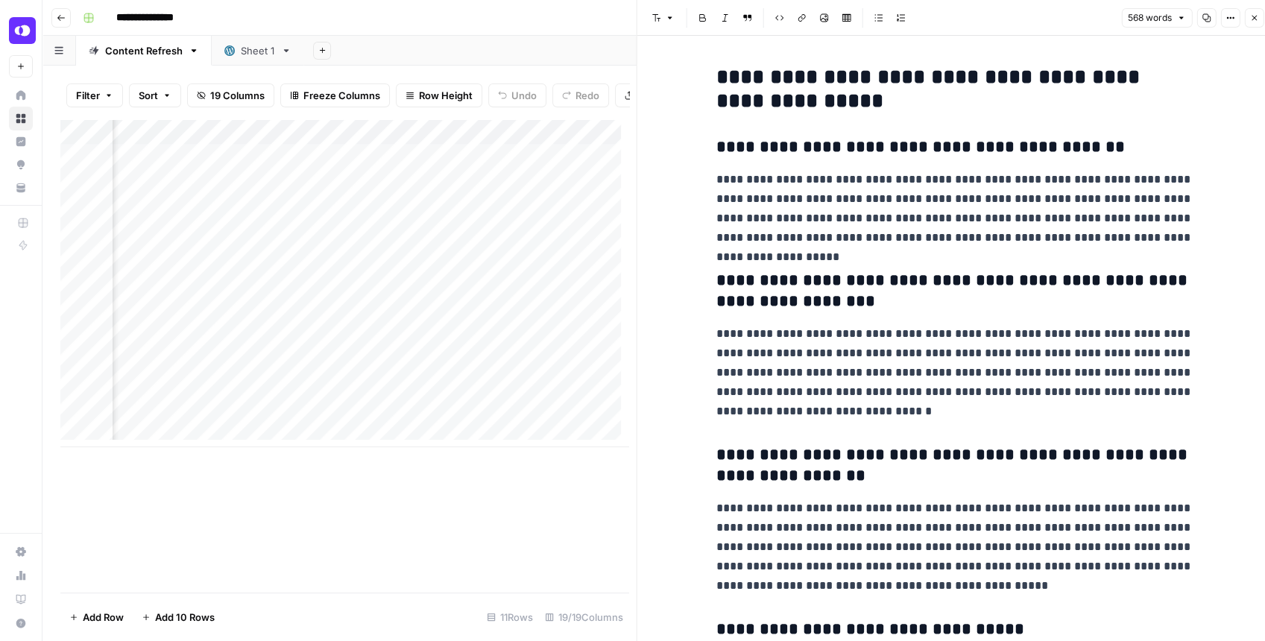
click at [1251, 21] on icon "button" at bounding box center [1254, 17] width 9 height 9
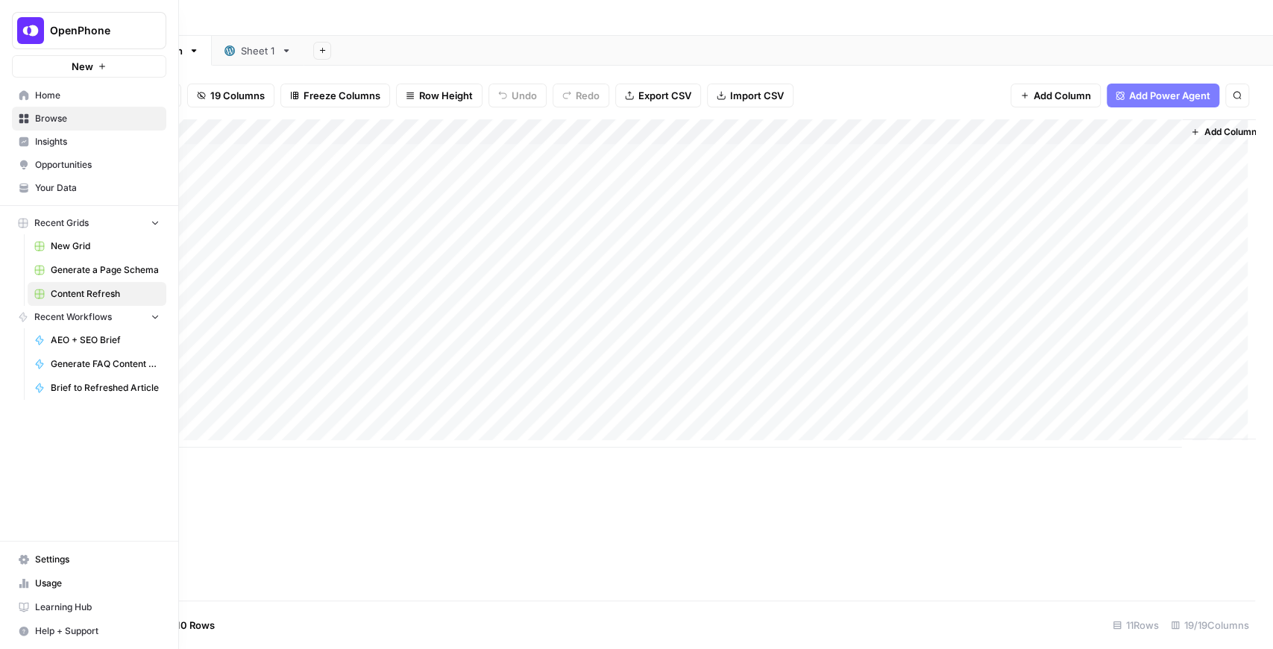
click at [45, 186] on span "Your Data" at bounding box center [97, 187] width 125 height 13
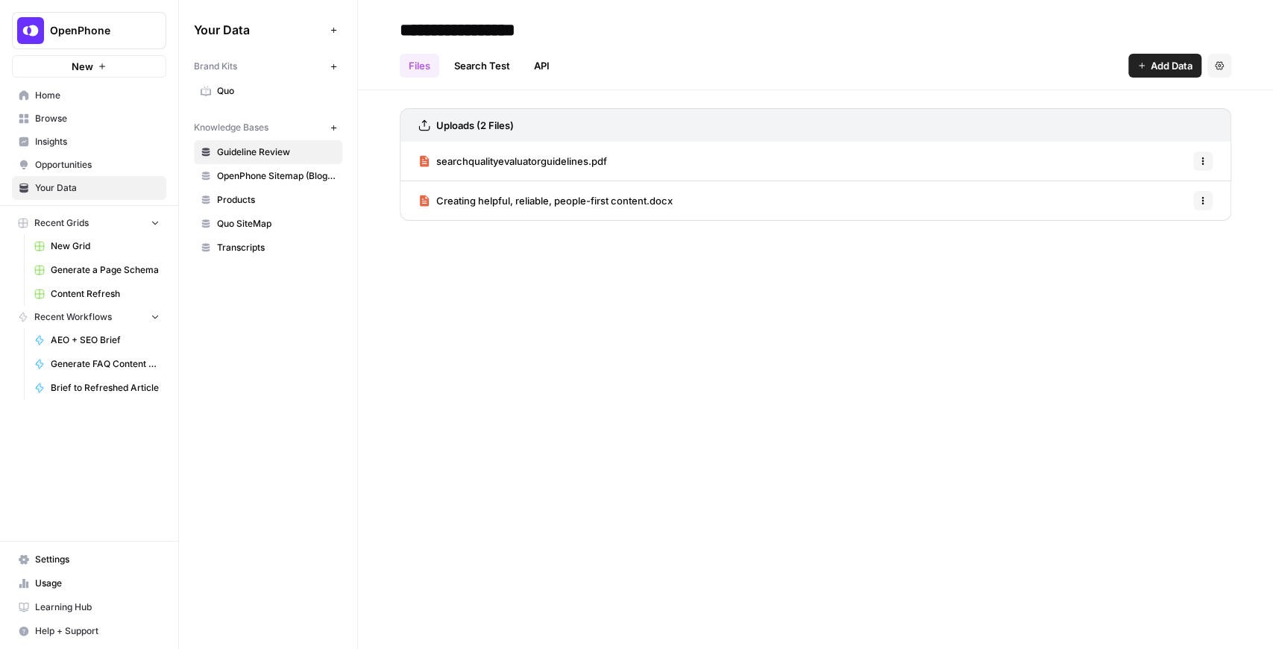
click at [251, 97] on link "Quo" at bounding box center [268, 91] width 148 height 24
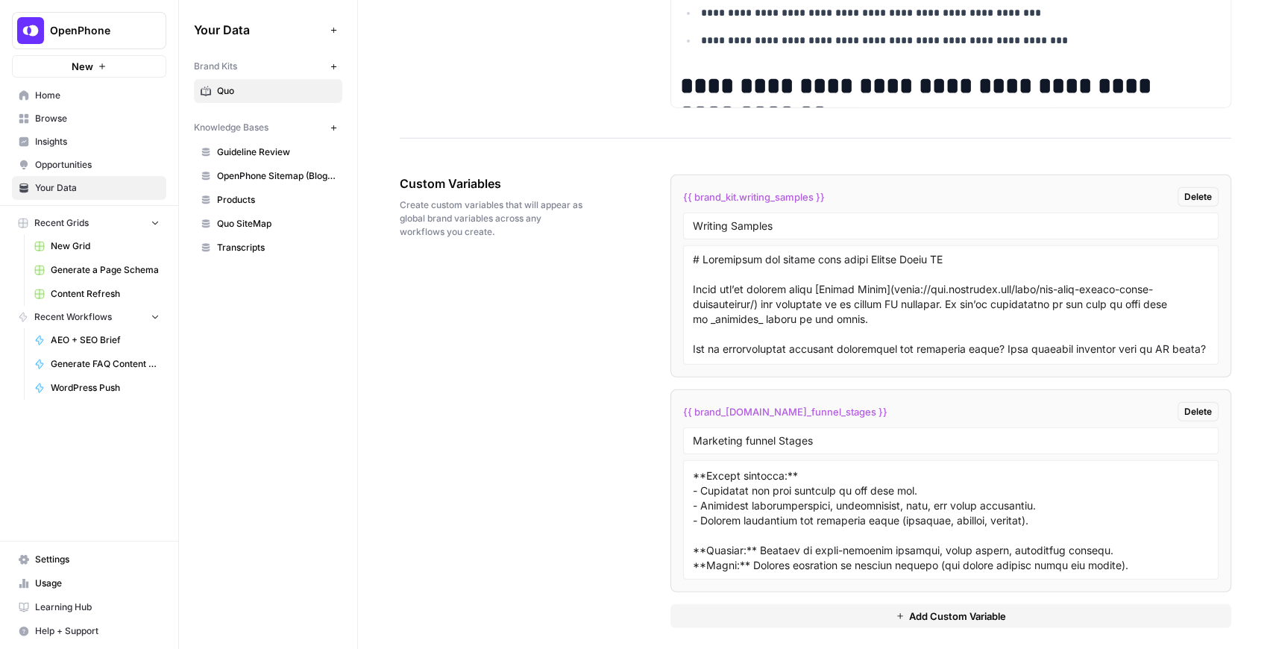
click at [86, 163] on span "Opportunities" at bounding box center [97, 164] width 125 height 13
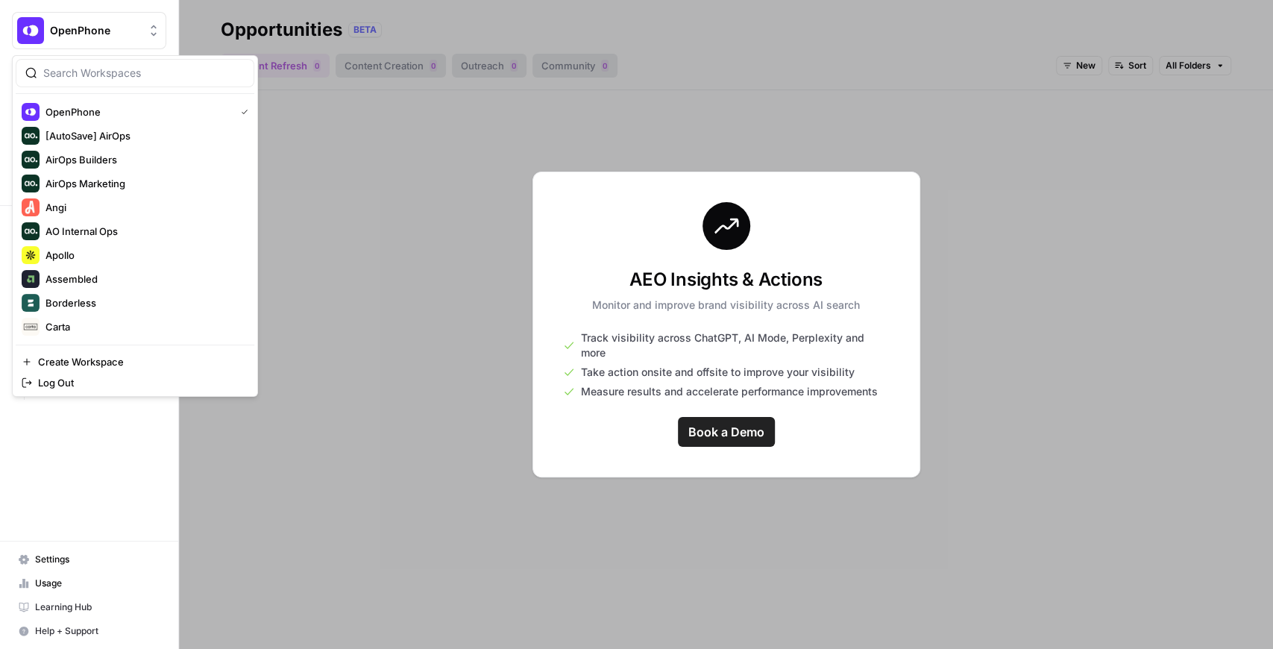
click at [113, 28] on span "OpenPhone" at bounding box center [95, 30] width 90 height 15
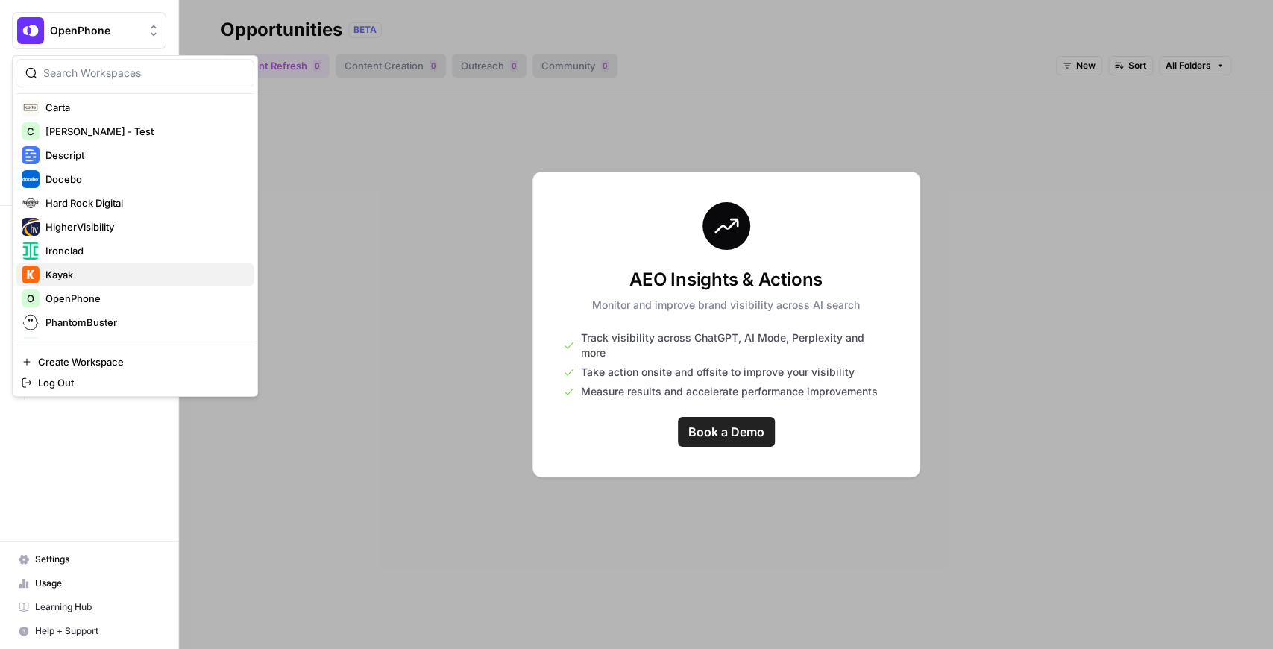
scroll to position [248, 0]
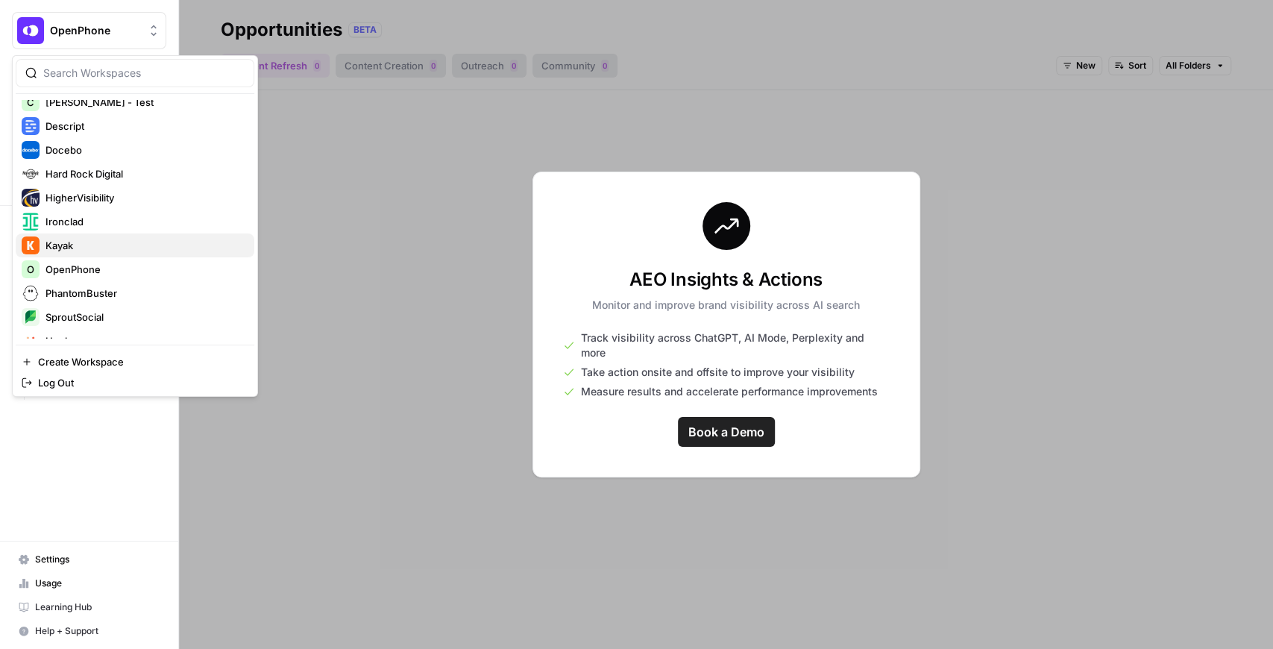
click at [91, 245] on span "Kayak" at bounding box center [143, 245] width 197 height 15
